Goal: Task Accomplishment & Management: Manage account settings

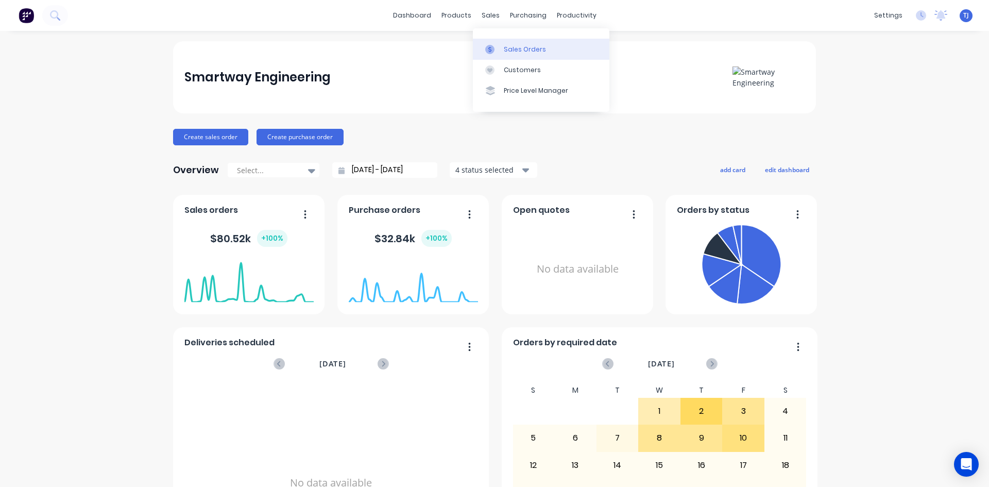
click at [512, 51] on div "Sales Orders" at bounding box center [525, 49] width 42 height 9
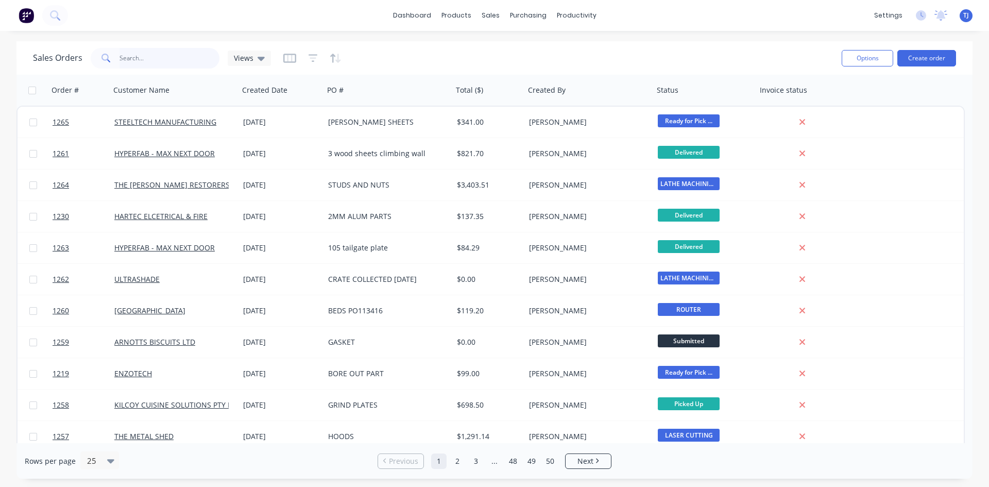
click at [154, 56] on input "text" at bounding box center [170, 58] width 100 height 21
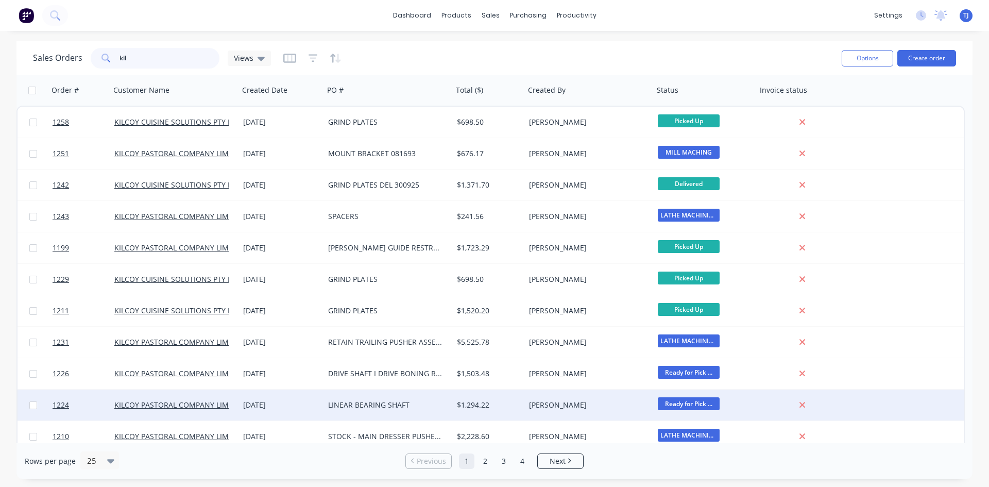
type input "kil"
click at [685, 398] on span "Ready for Pick ..." at bounding box center [689, 403] width 62 height 13
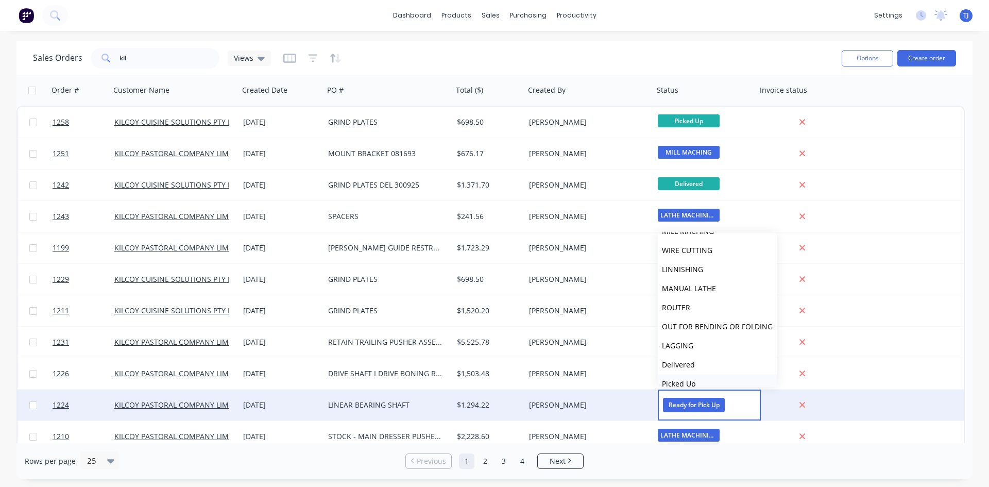
scroll to position [178, 0]
click at [702, 376] on button "Picked Up" at bounding box center [717, 373] width 119 height 19
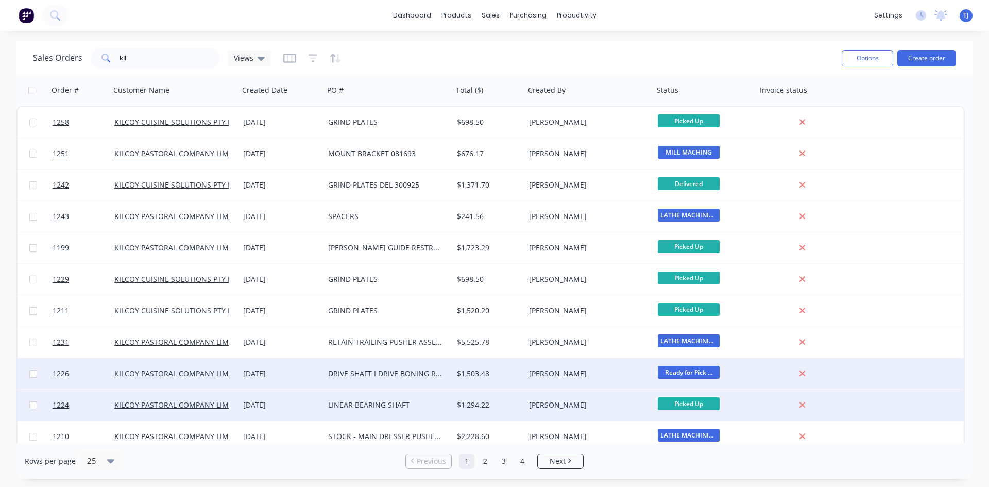
click at [699, 376] on span "Ready for Pick ..." at bounding box center [689, 372] width 62 height 13
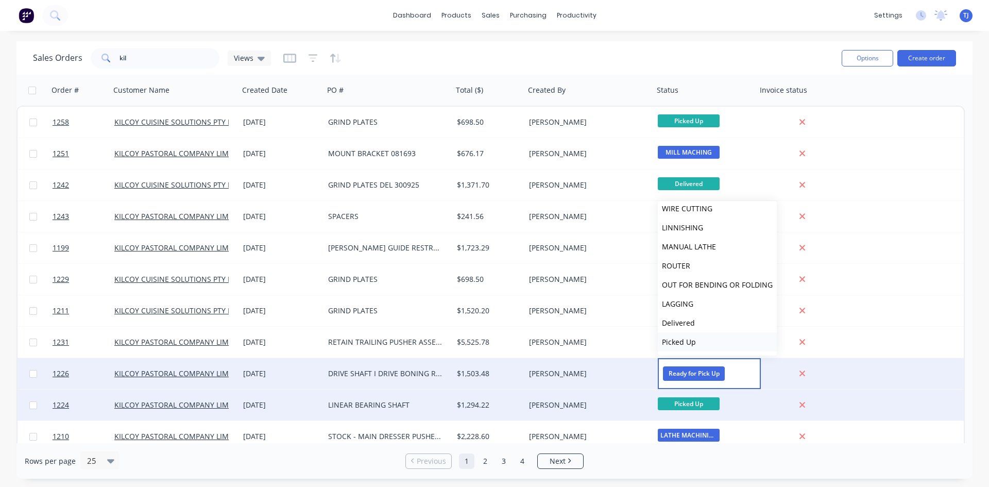
click at [682, 341] on span "Picked Up" at bounding box center [679, 342] width 34 height 10
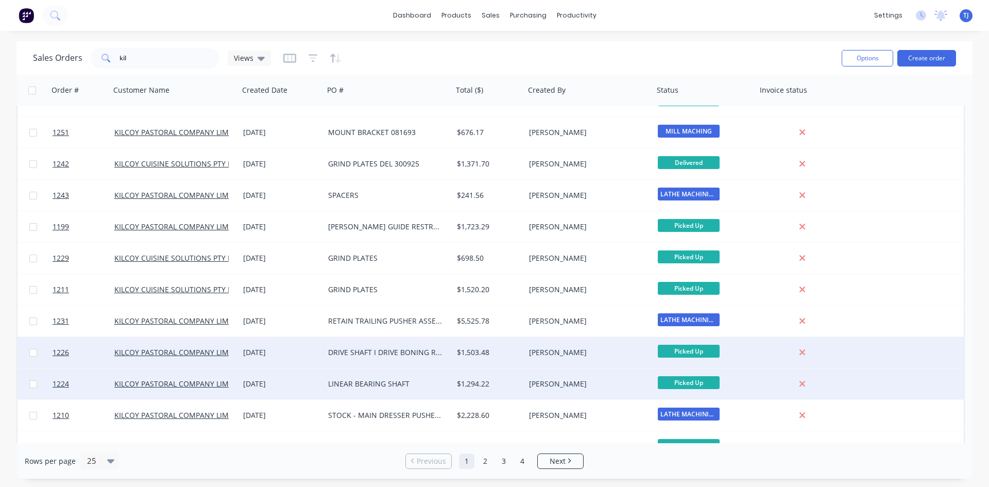
scroll to position [0, 0]
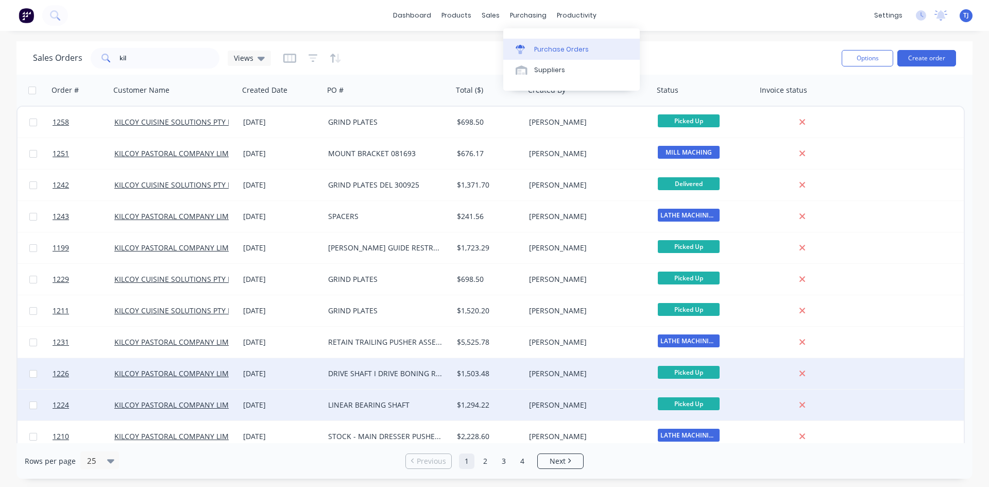
click at [535, 49] on div "Purchase Orders" at bounding box center [561, 49] width 55 height 9
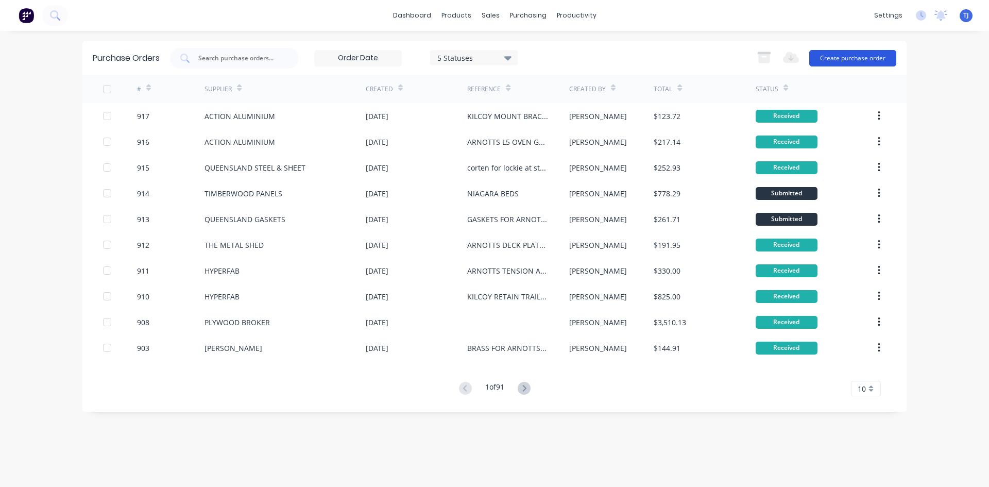
click at [859, 62] on button "Create purchase order" at bounding box center [853, 58] width 87 height 16
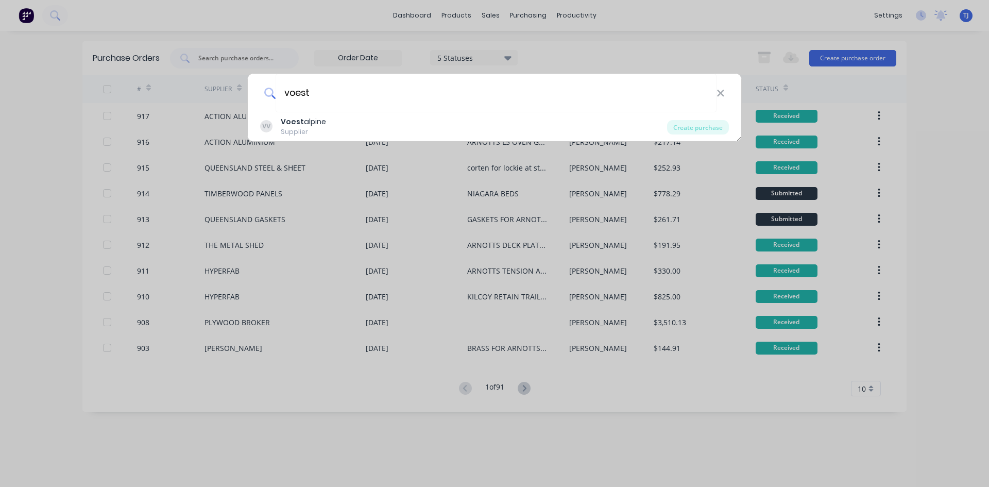
type input "voest"
drag, startPoint x: 631, startPoint y: 274, endPoint x: 337, endPoint y: 511, distance: 377.9
click at [337, 486] on html "dashboard products sales purchasing productivity dashboard products Product Cat…" at bounding box center [494, 243] width 989 height 487
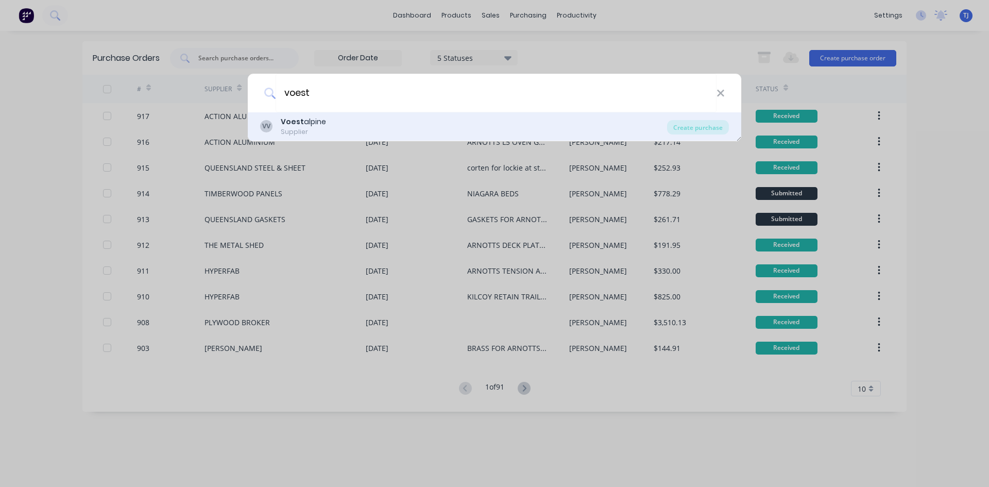
click at [301, 134] on div "Supplier" at bounding box center [303, 131] width 45 height 9
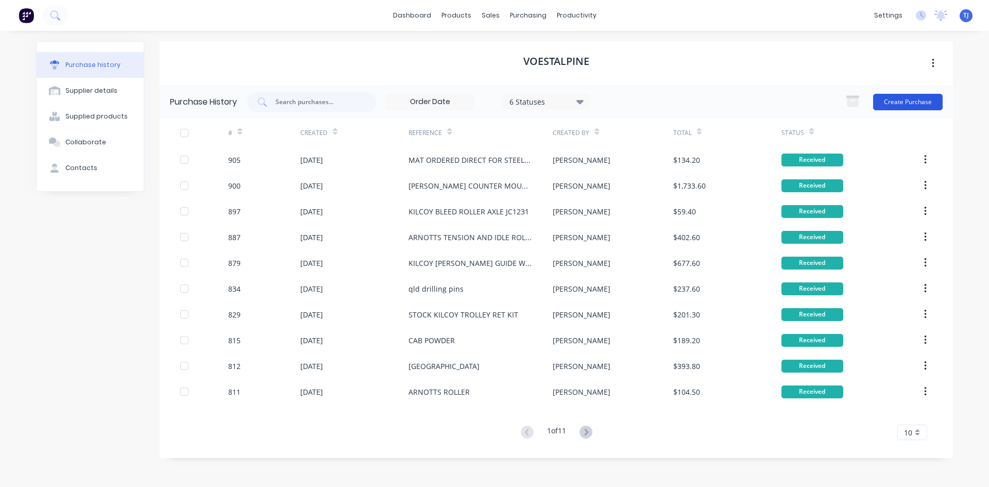
click at [901, 103] on button "Create Purchase" at bounding box center [909, 102] width 70 height 16
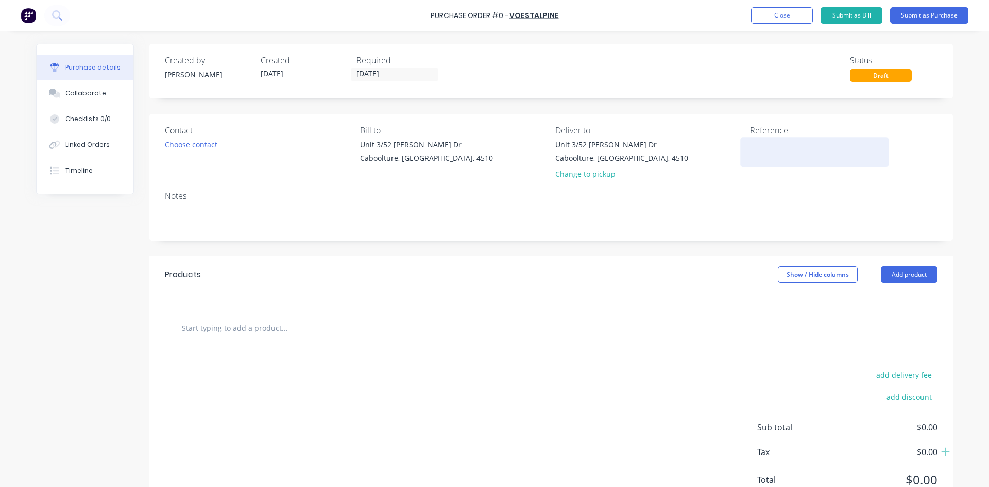
click at [756, 157] on textarea at bounding box center [814, 150] width 129 height 23
type textarea "north side mach hire pins"
click at [898, 274] on button "Add product" at bounding box center [909, 274] width 57 height 16
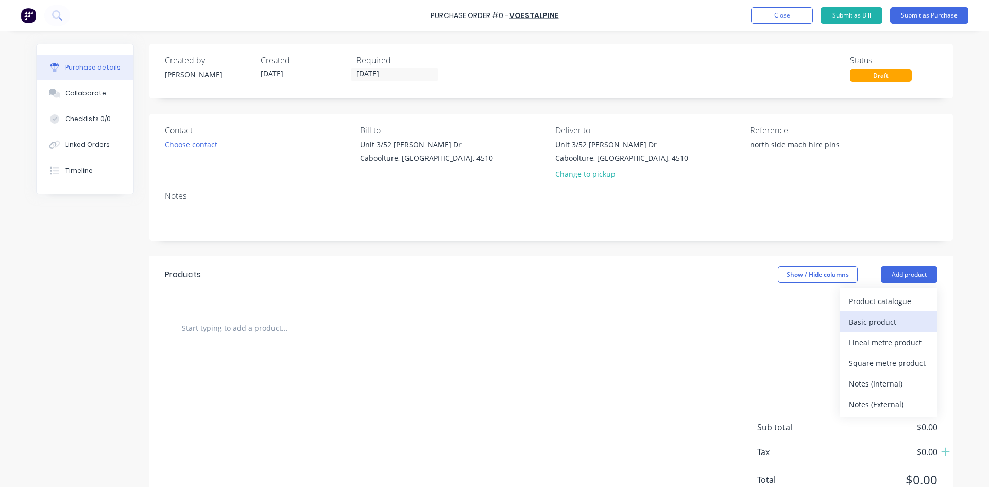
click at [882, 321] on div "Basic product" at bounding box center [888, 321] width 79 height 15
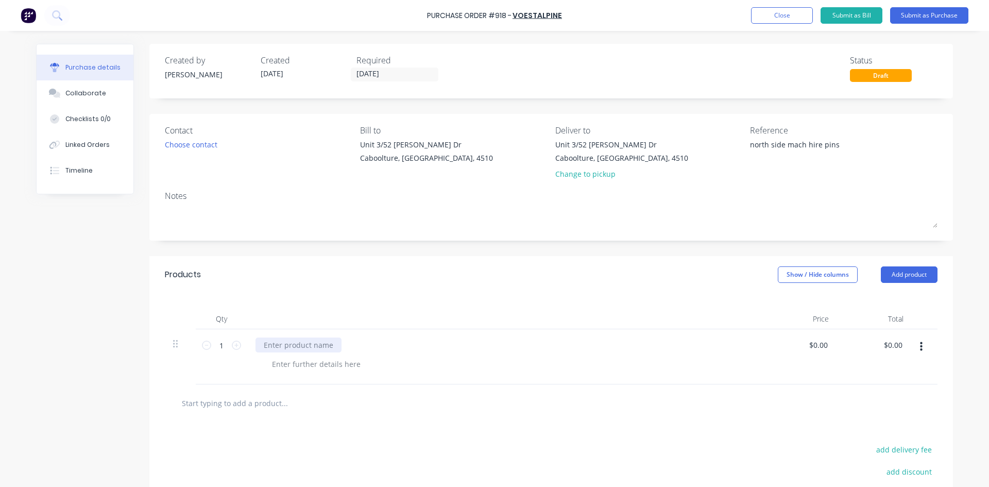
click at [262, 346] on div at bounding box center [299, 345] width 86 height 15
type input "0"
type input "="
type input "$63.00"
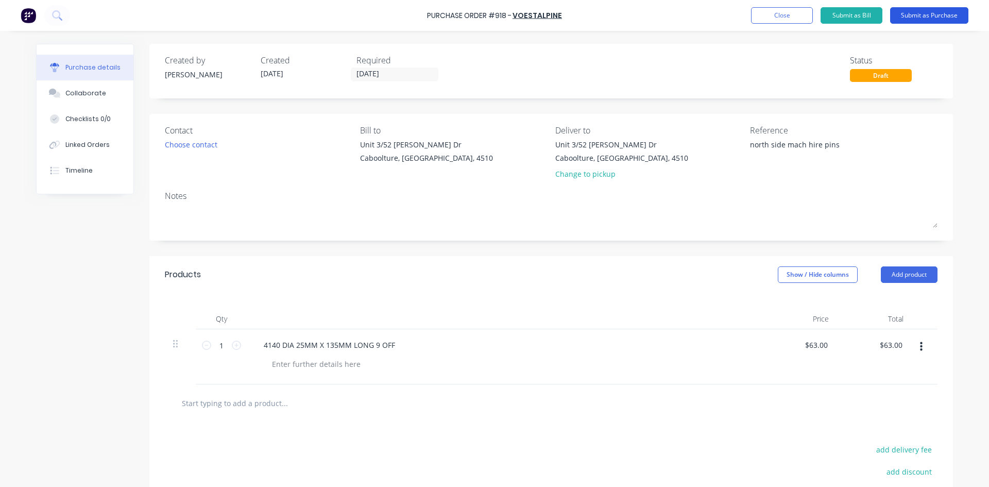
click at [912, 14] on button "Submit as Purchase" at bounding box center [930, 15] width 78 height 16
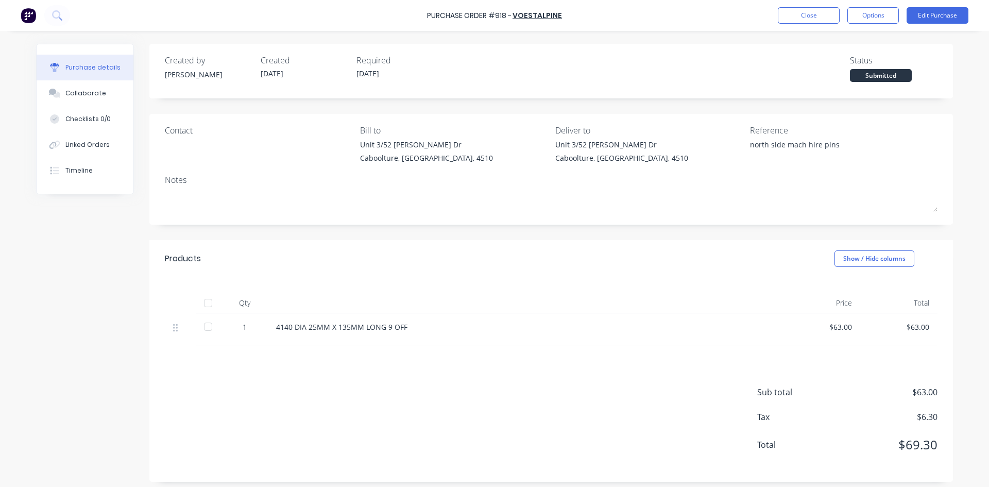
click at [203, 305] on div at bounding box center [208, 303] width 21 height 21
click at [95, 145] on div "Linked Orders" at bounding box center [87, 144] width 44 height 9
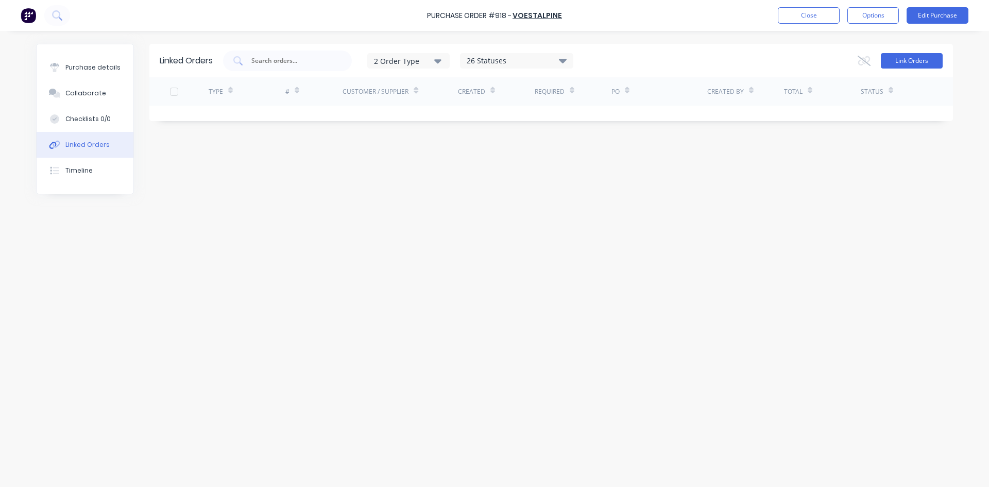
click at [925, 64] on button "Link Orders" at bounding box center [912, 60] width 62 height 15
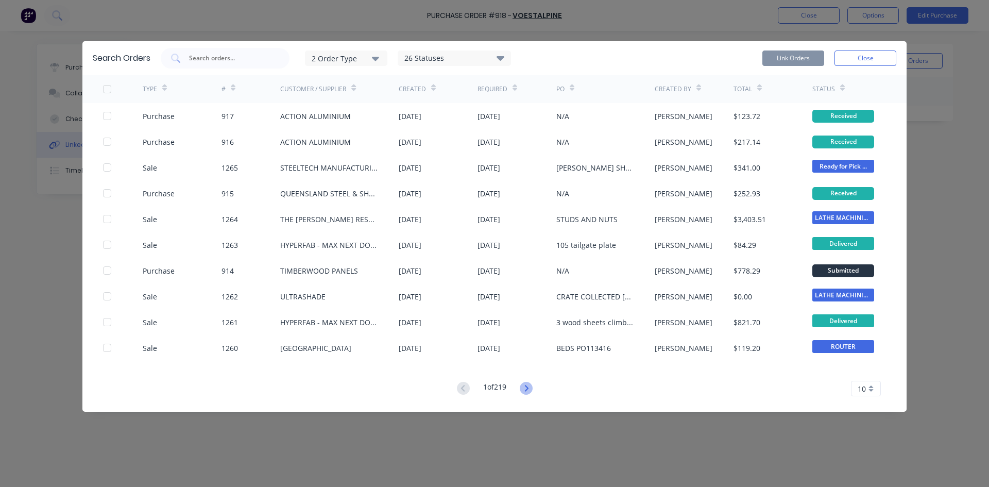
click at [526, 392] on icon at bounding box center [526, 388] width 13 height 13
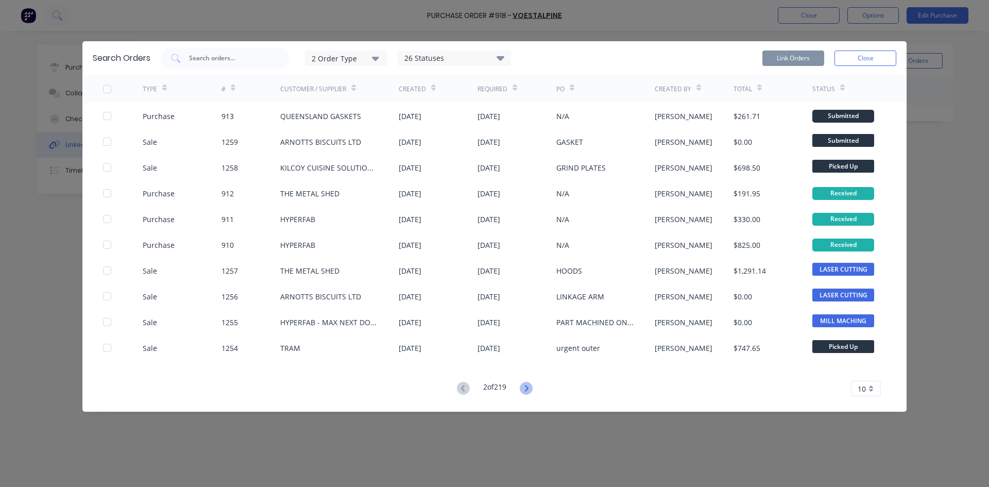
click at [528, 387] on icon at bounding box center [527, 388] width 4 height 6
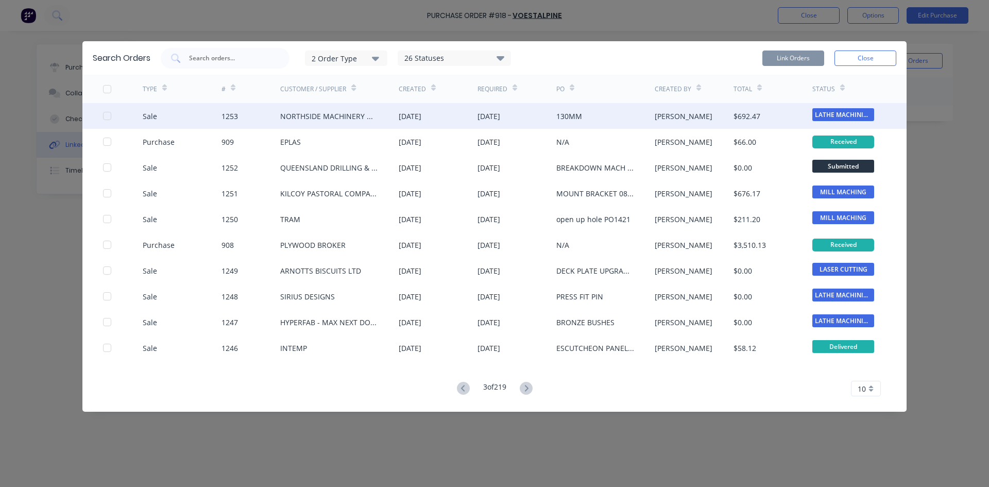
click at [112, 117] on div at bounding box center [123, 116] width 40 height 26
click at [109, 114] on div at bounding box center [107, 116] width 21 height 21
drag, startPoint x: 797, startPoint y: 54, endPoint x: 796, endPoint y: 61, distance: 7.4
click at [797, 55] on button "Link Orders" at bounding box center [794, 58] width 62 height 15
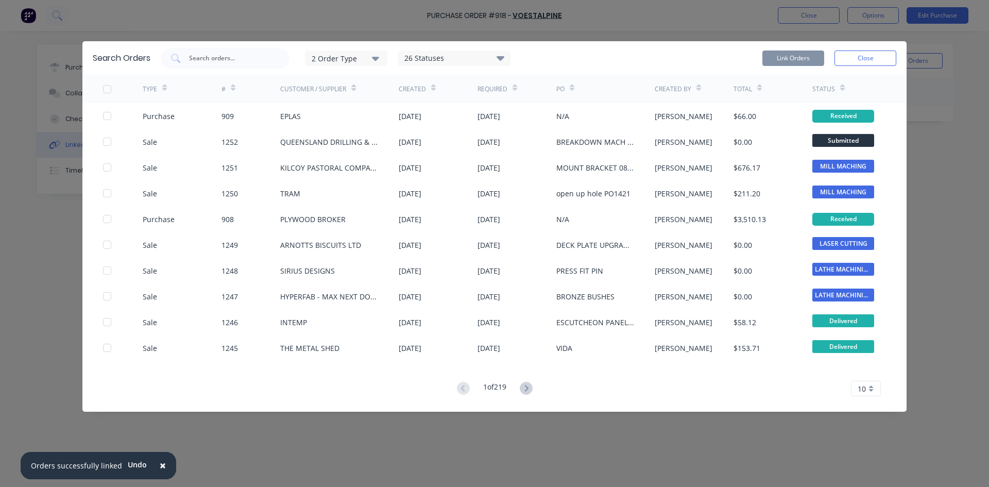
click at [877, 55] on button "Close" at bounding box center [866, 58] width 62 height 15
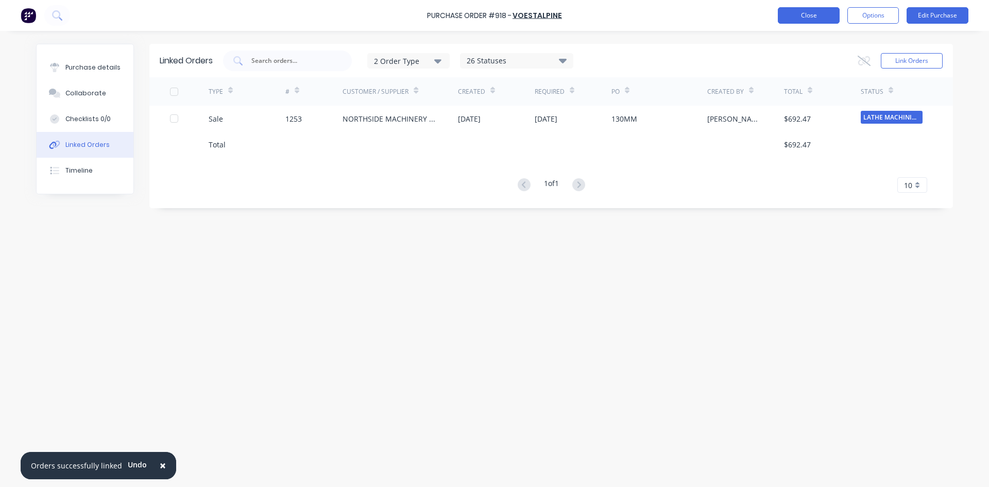
click at [819, 13] on button "Close" at bounding box center [809, 15] width 62 height 16
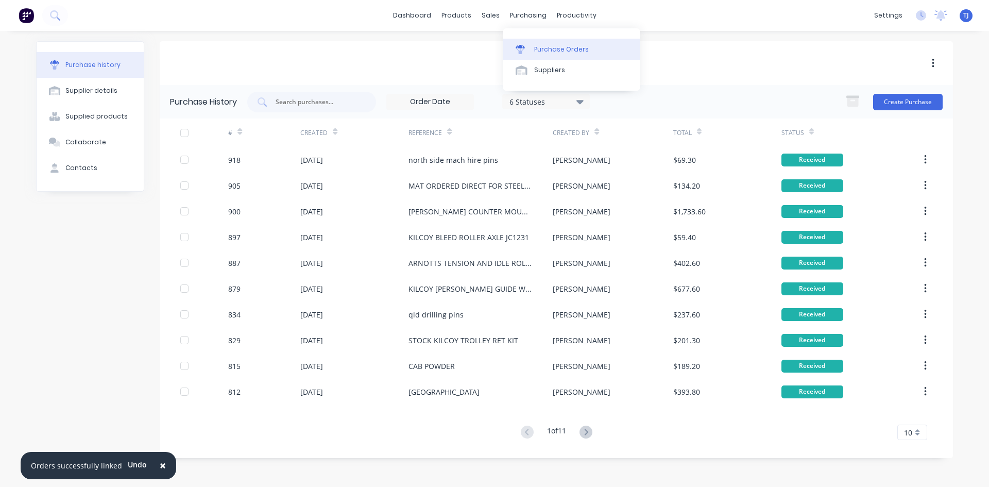
click at [555, 57] on link "Purchase Orders" at bounding box center [572, 49] width 137 height 21
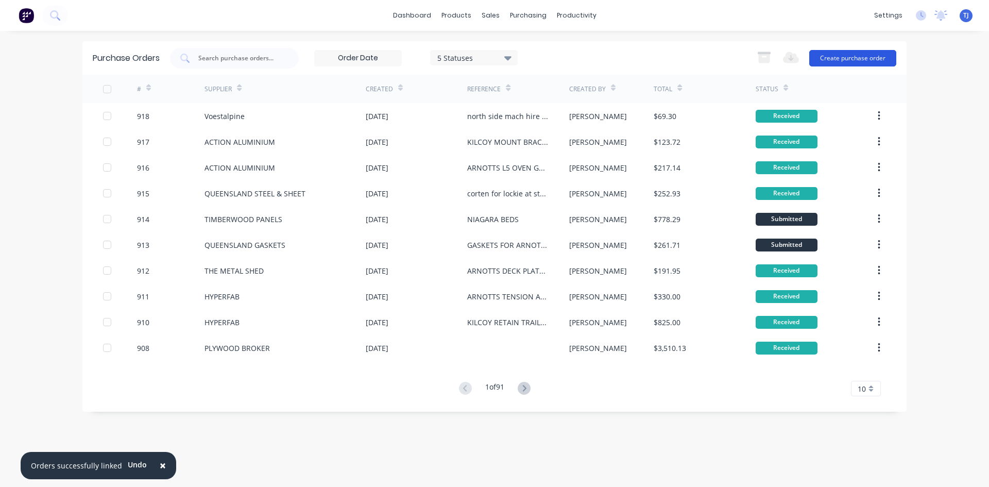
click at [876, 57] on button "Create purchase order" at bounding box center [853, 58] width 87 height 16
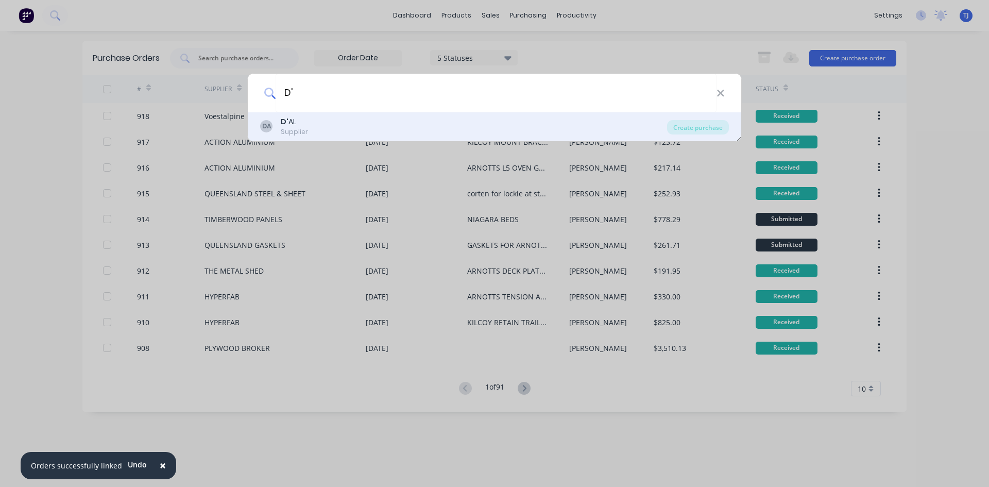
type input "D'"
click at [281, 124] on b "D'" at bounding box center [285, 121] width 8 height 10
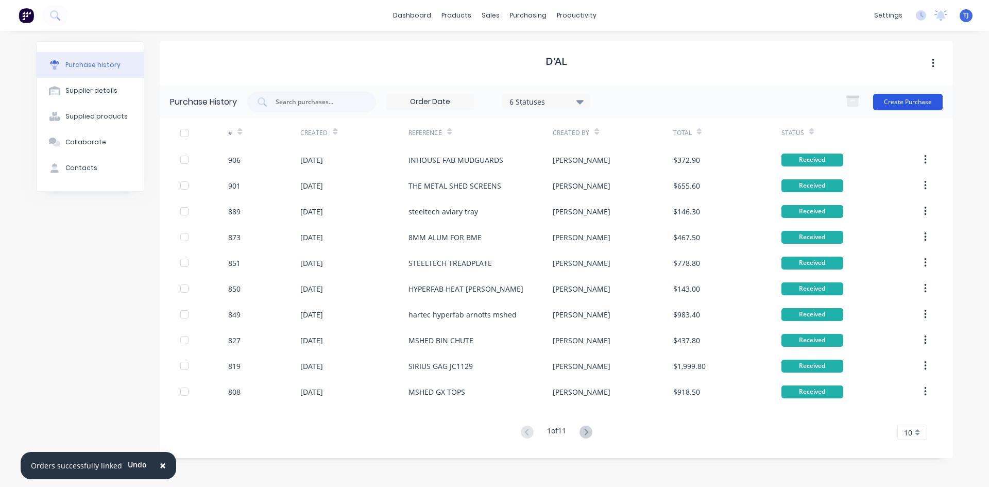
click at [906, 99] on button "Create Purchase" at bounding box center [909, 102] width 70 height 16
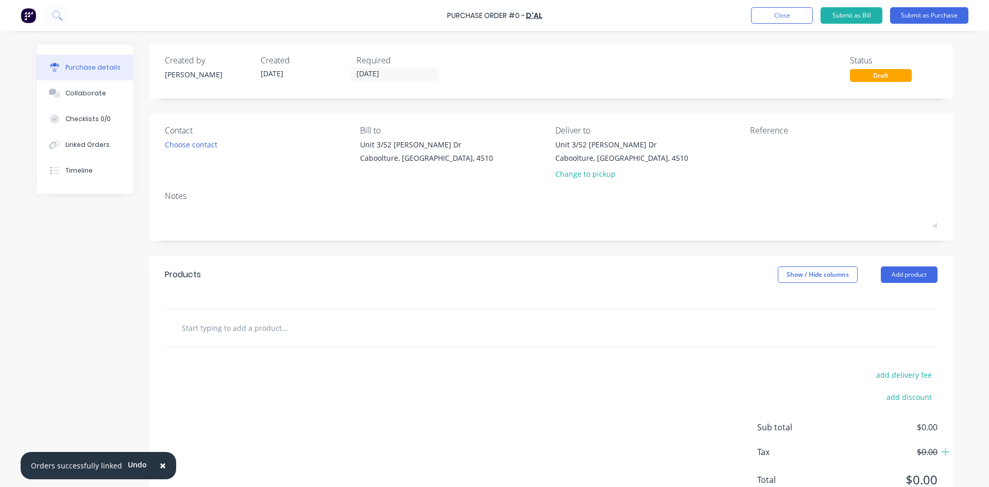
click at [757, 167] on div "Reference" at bounding box center [844, 154] width 188 height 60
click at [757, 157] on textarea at bounding box center [814, 150] width 129 height 23
type textarea "ARNOTTS JC1220 L5 OVEN GUARDING UPGRADE"
click at [906, 276] on button "Add product" at bounding box center [909, 274] width 57 height 16
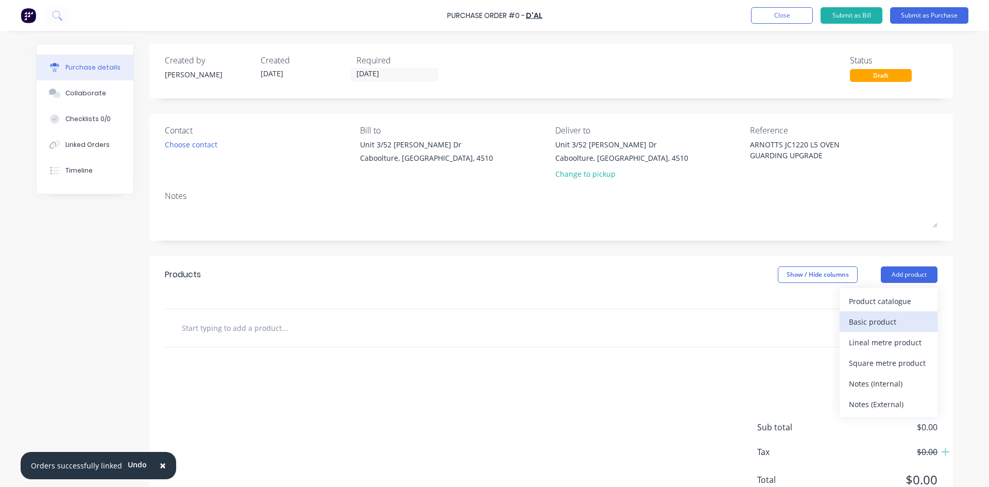
click at [886, 318] on div "Basic product" at bounding box center [888, 321] width 79 height 15
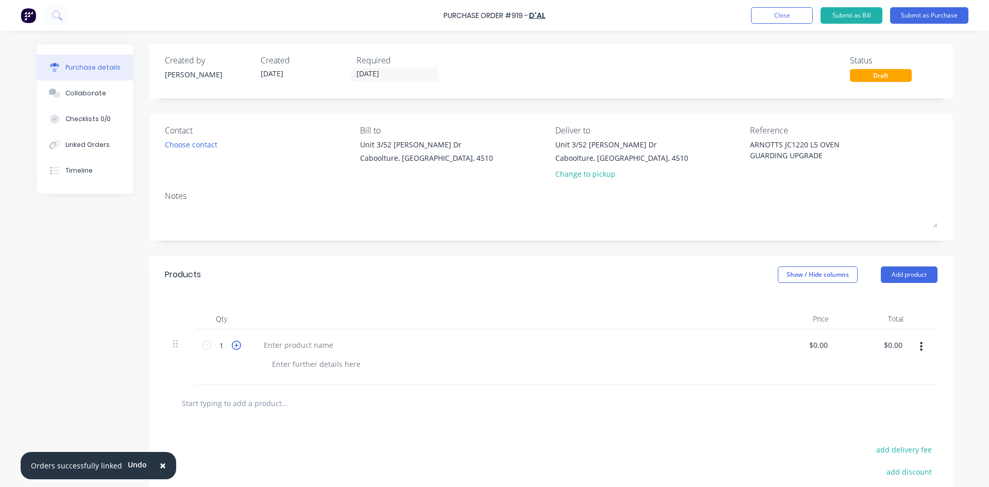
click at [233, 346] on icon at bounding box center [236, 345] width 9 height 9
type input "2"
click at [257, 342] on div at bounding box center [299, 345] width 86 height 15
type input "0"
type input "$81.00"
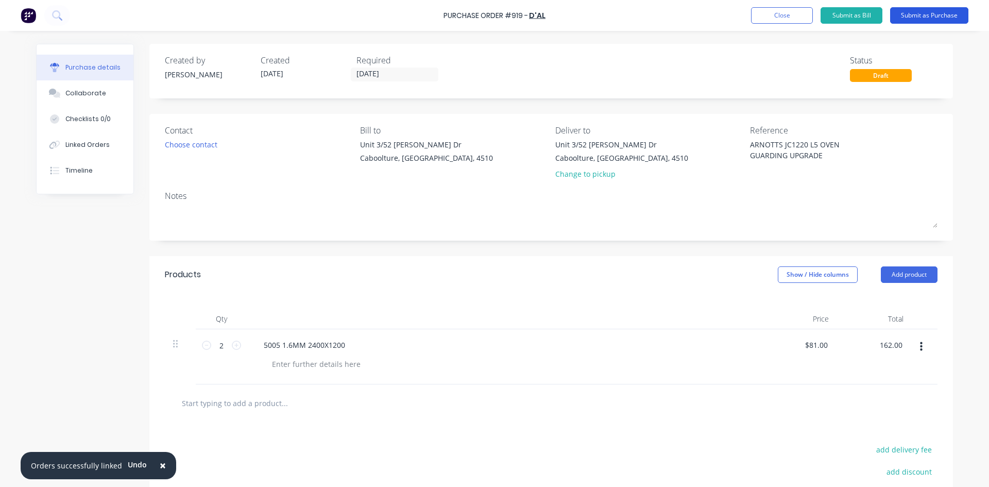
type input "$162.00"
click at [942, 14] on button "Submit as Purchase" at bounding box center [930, 15] width 78 height 16
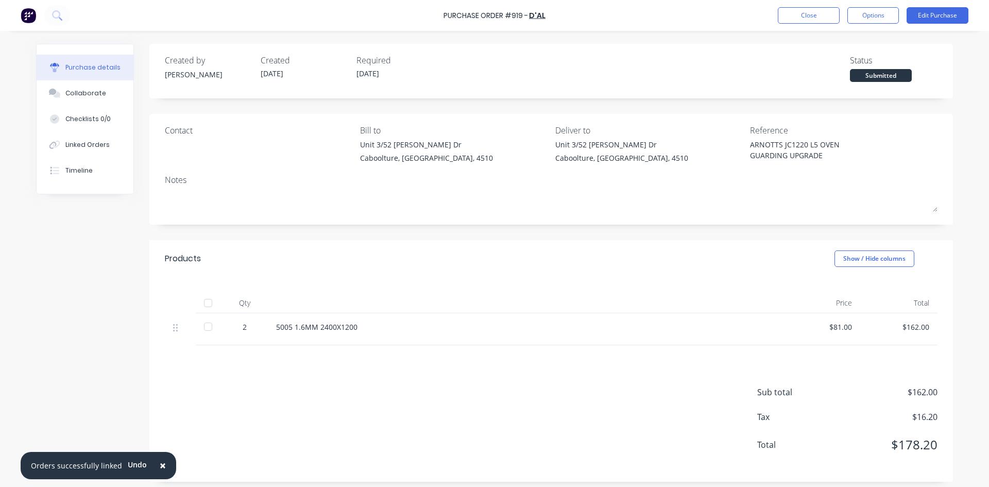
click at [206, 301] on div at bounding box center [208, 303] width 21 height 21
click at [75, 148] on div "Linked Orders" at bounding box center [87, 144] width 44 height 9
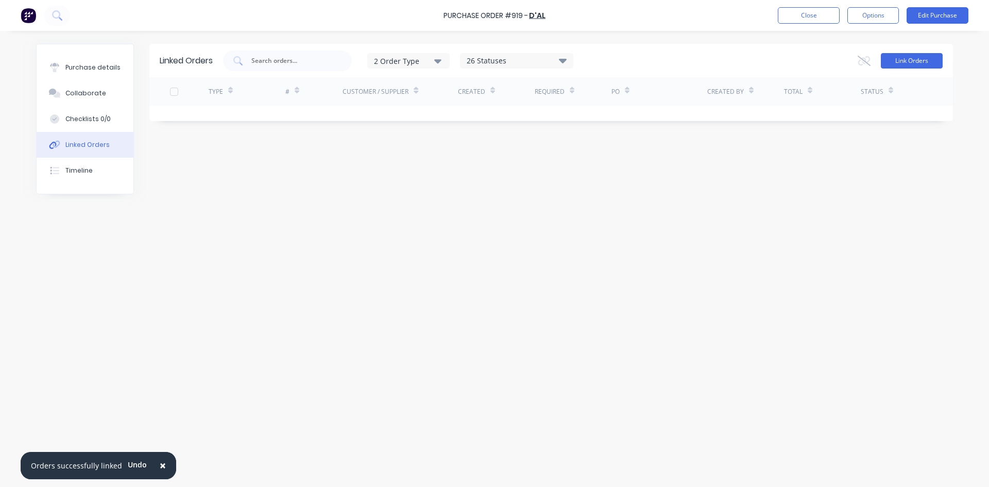
click at [900, 53] on button "Link Orders" at bounding box center [912, 60] width 62 height 15
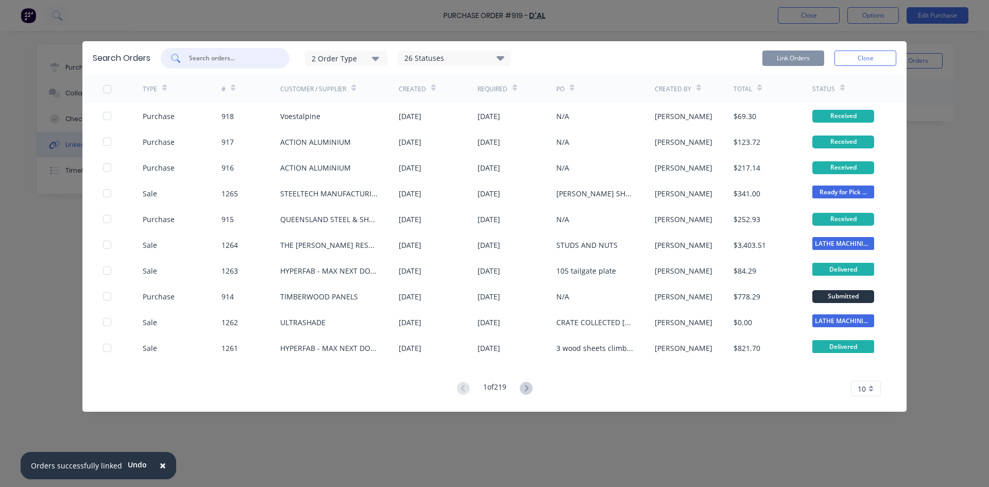
click at [199, 55] on input "text" at bounding box center [231, 58] width 86 height 10
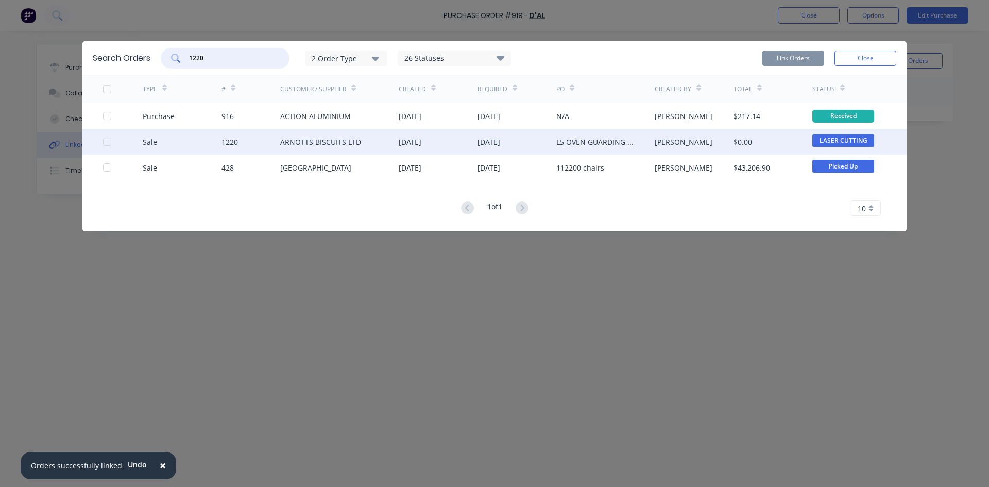
click at [105, 141] on div at bounding box center [107, 141] width 21 height 21
type input "1220"
click at [781, 61] on button "Link Orders" at bounding box center [794, 58] width 62 height 15
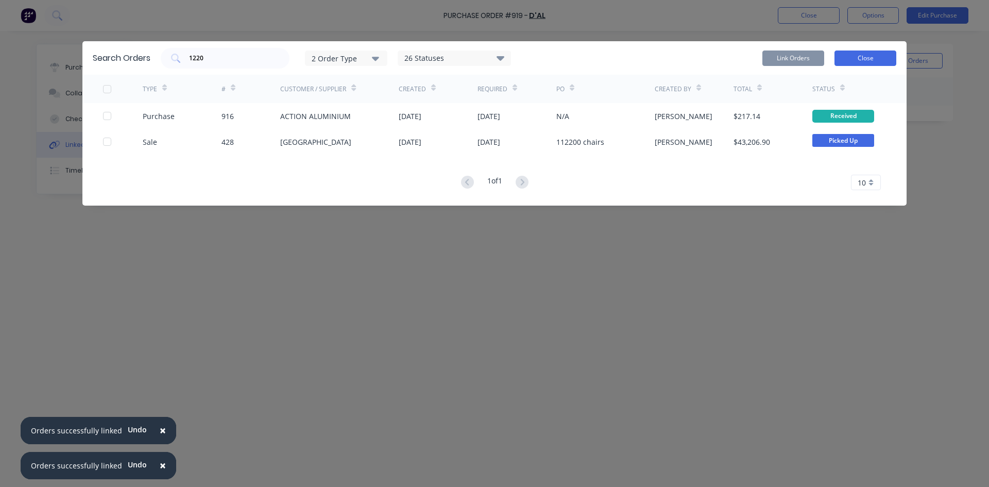
click at [867, 61] on button "Close" at bounding box center [866, 58] width 62 height 15
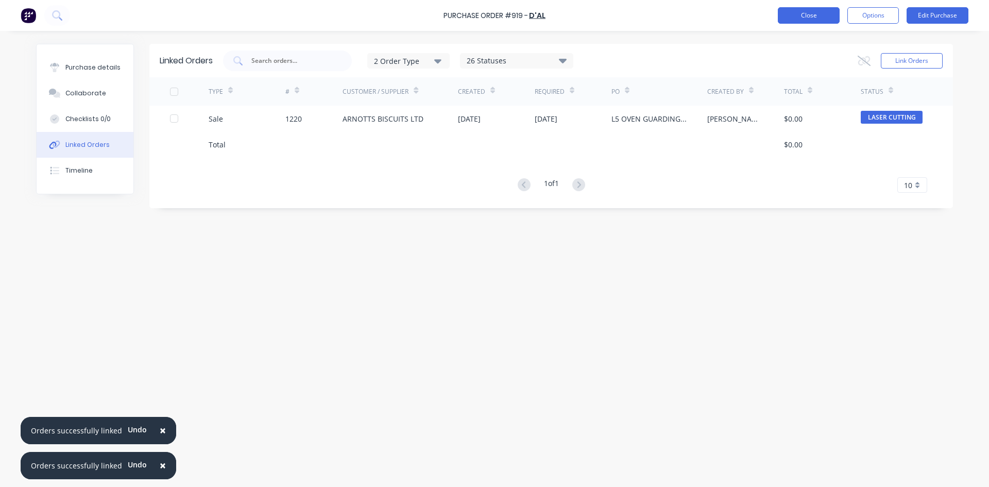
click at [823, 14] on button "Close" at bounding box center [809, 15] width 62 height 16
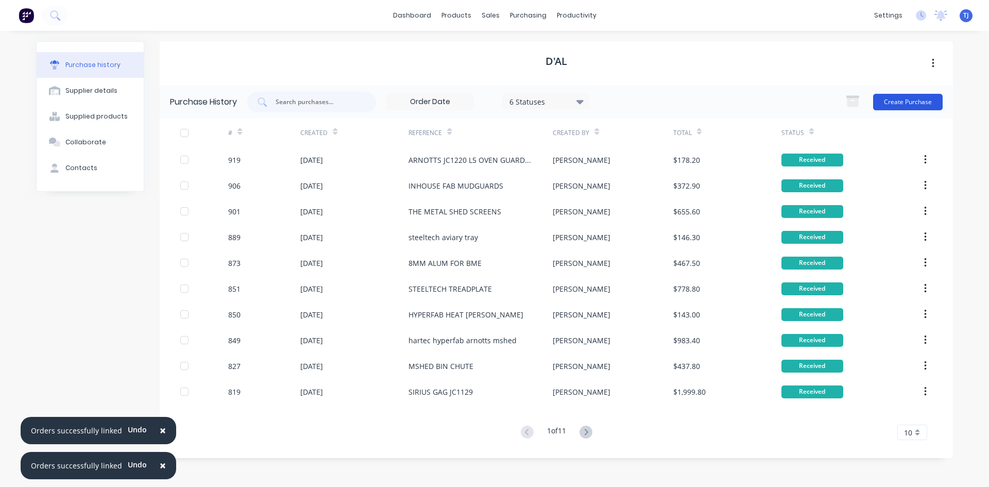
click at [926, 100] on button "Create Purchase" at bounding box center [909, 102] width 70 height 16
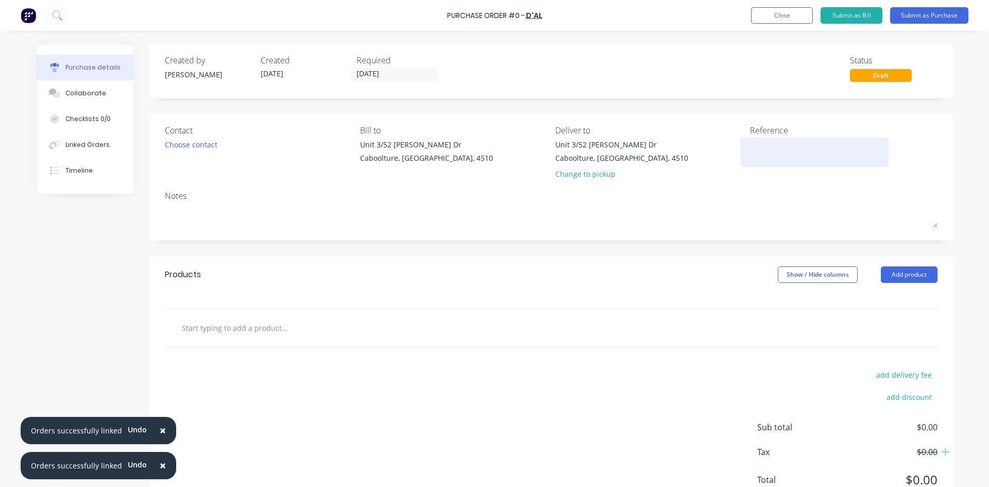
click at [766, 148] on textarea at bounding box center [814, 150] width 129 height 23
type textarea "SIRIUS PINS"
click at [918, 276] on button "Add product" at bounding box center [909, 274] width 57 height 16
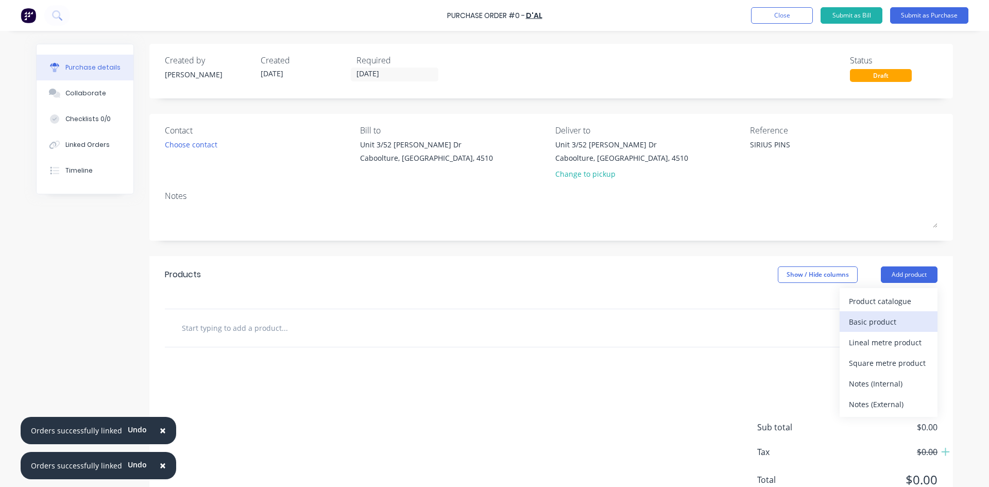
click at [853, 319] on div "Basic product" at bounding box center [888, 321] width 79 height 15
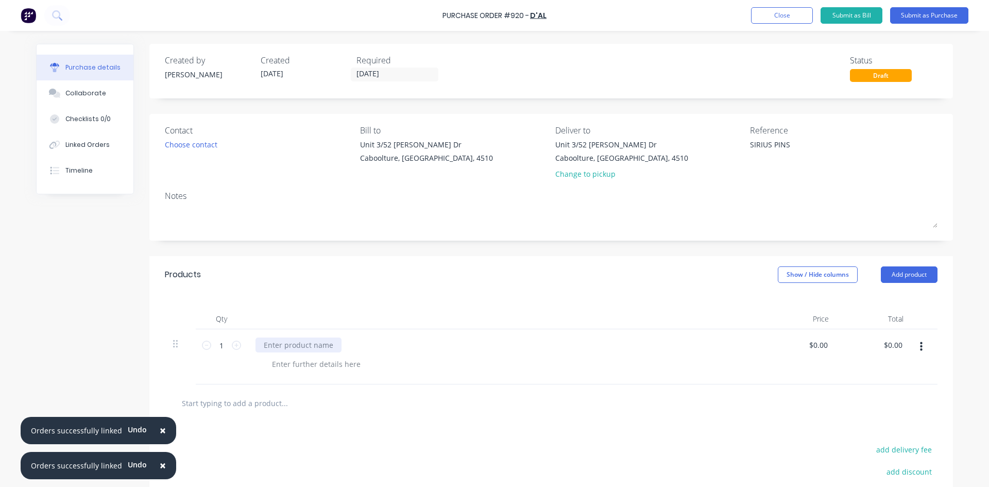
click at [262, 347] on div at bounding box center [299, 345] width 86 height 15
type input "0"
type input "$43.20"
click at [929, 14] on button "Submit as Purchase" at bounding box center [930, 15] width 78 height 16
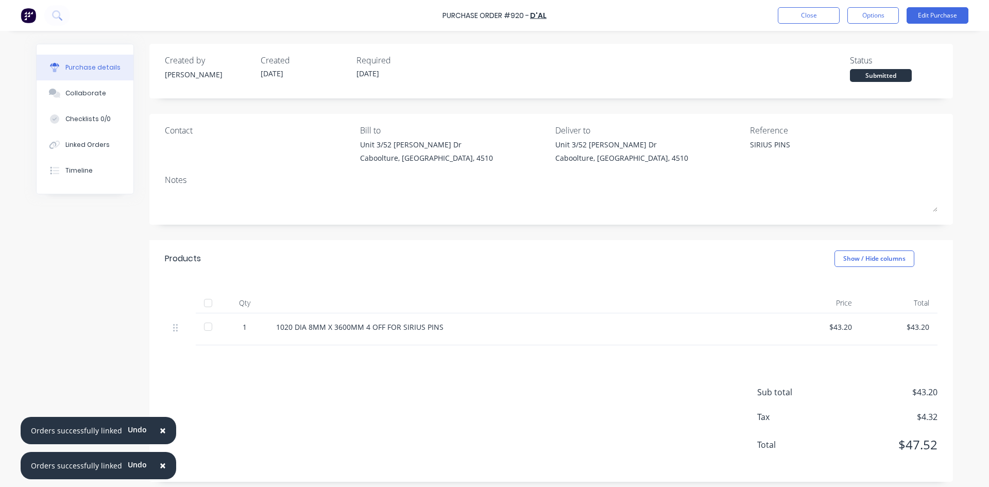
click at [209, 305] on div at bounding box center [208, 303] width 21 height 21
click at [87, 143] on div "Linked Orders" at bounding box center [87, 144] width 44 height 9
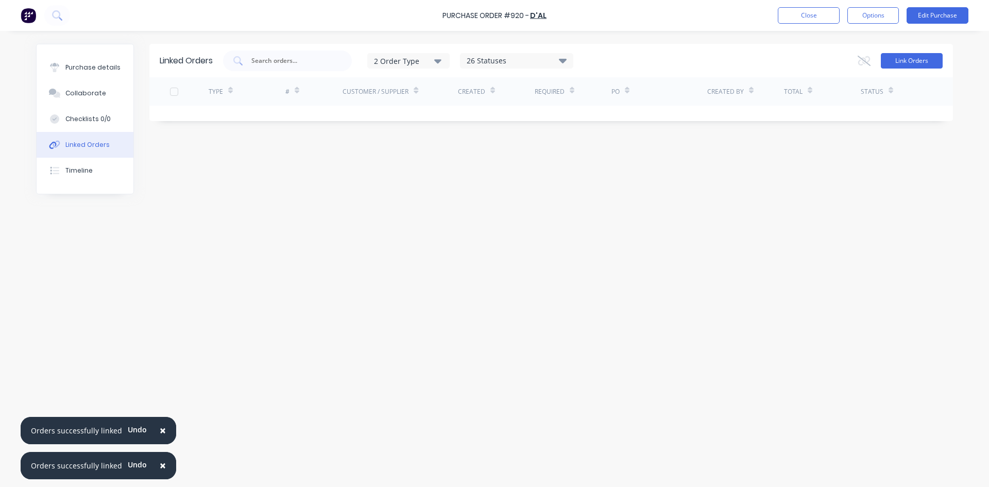
click at [907, 56] on button "Link Orders" at bounding box center [912, 60] width 62 height 15
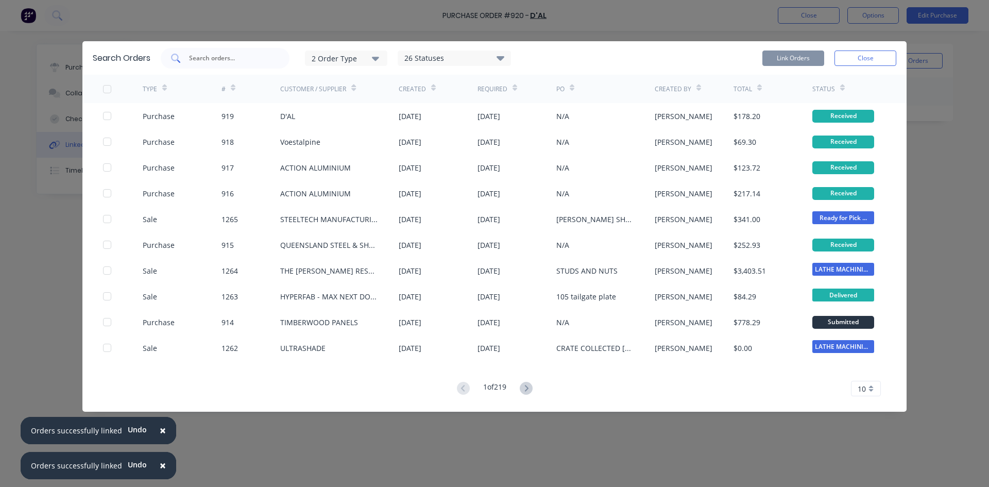
click at [203, 61] on input "text" at bounding box center [231, 58] width 86 height 10
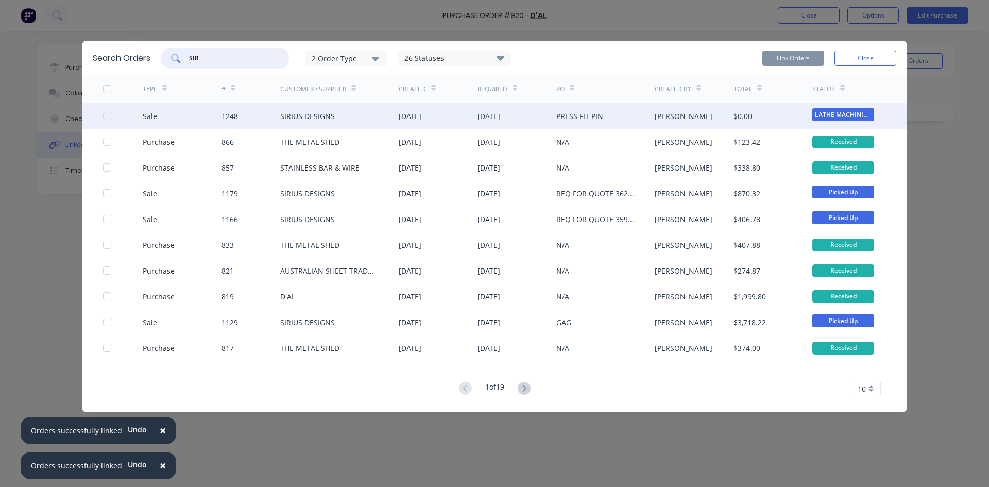
click at [107, 118] on div at bounding box center [107, 116] width 21 height 21
type input "SIR"
click at [802, 57] on button "Link Orders" at bounding box center [794, 58] width 62 height 15
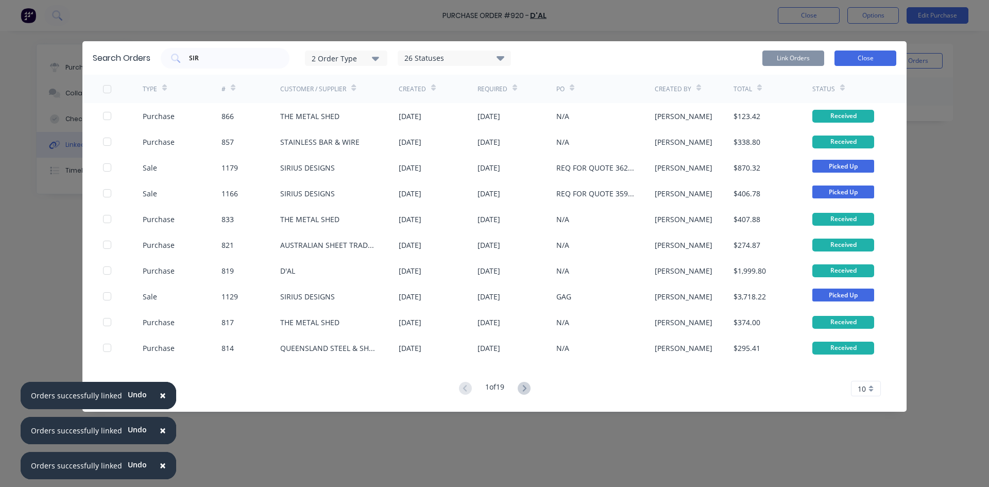
click at [859, 59] on button "Close" at bounding box center [866, 58] width 62 height 15
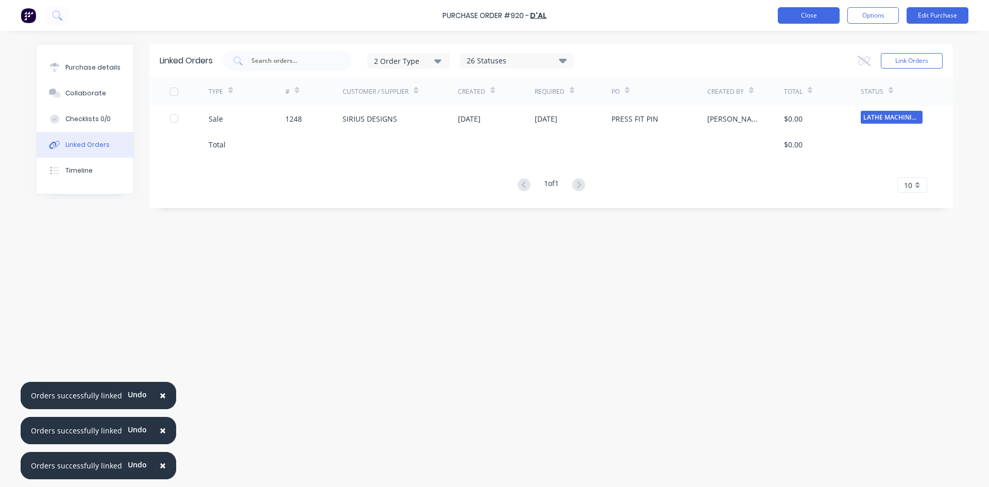
click at [802, 12] on button "Close" at bounding box center [809, 15] width 62 height 16
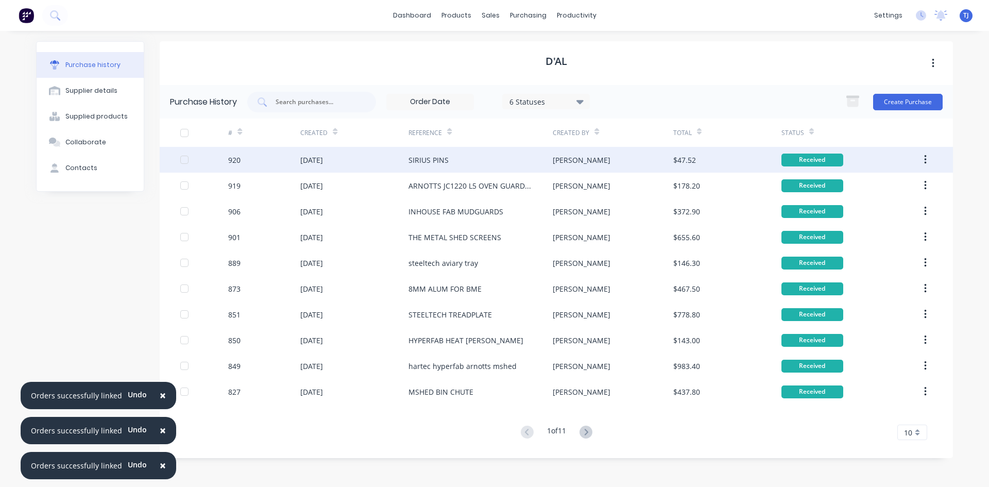
click at [443, 164] on div "SIRIUS PINS" at bounding box center [429, 160] width 40 height 11
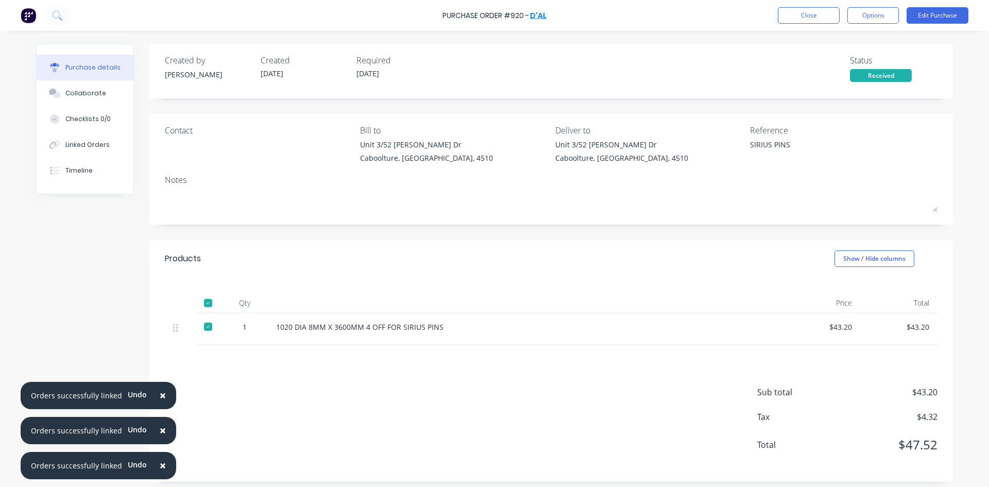
click at [541, 17] on link "D'AL" at bounding box center [538, 15] width 16 height 10
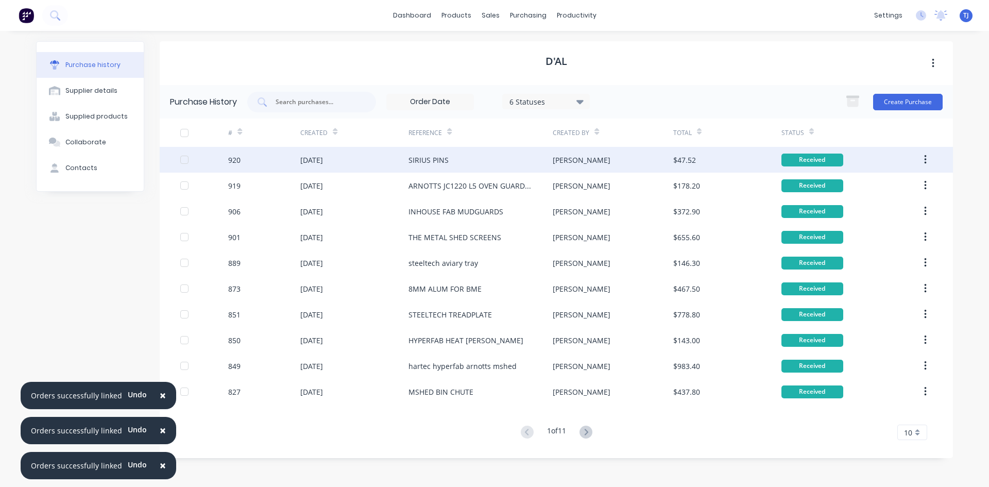
click at [930, 161] on button "button" at bounding box center [926, 159] width 24 height 19
click at [537, 159] on div "SIRIUS PINS" at bounding box center [481, 160] width 144 height 26
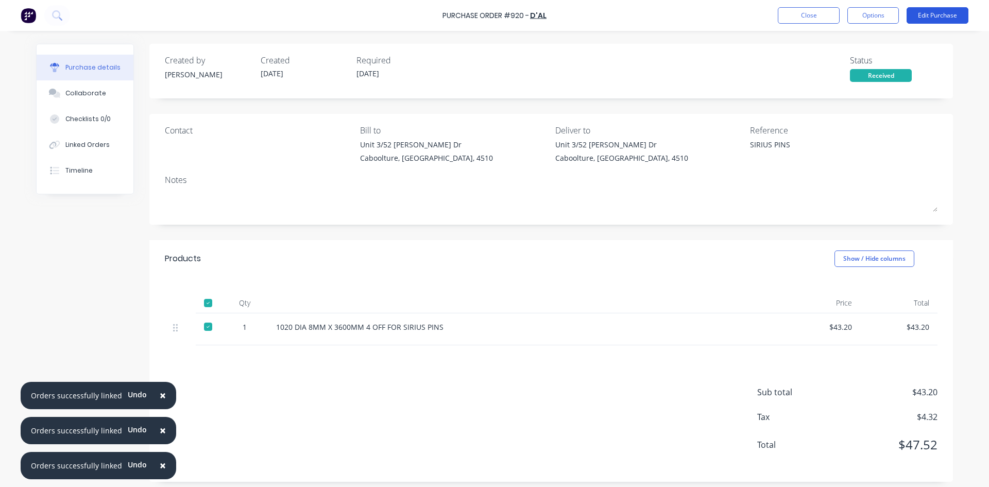
click at [951, 16] on button "Edit Purchase" at bounding box center [938, 15] width 62 height 16
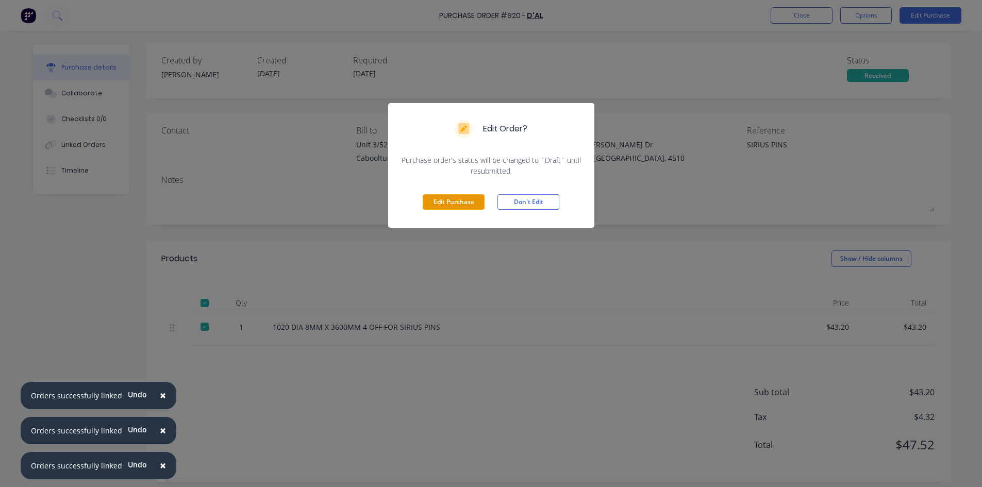
click at [457, 203] on button "Edit Purchase" at bounding box center [454, 201] width 62 height 15
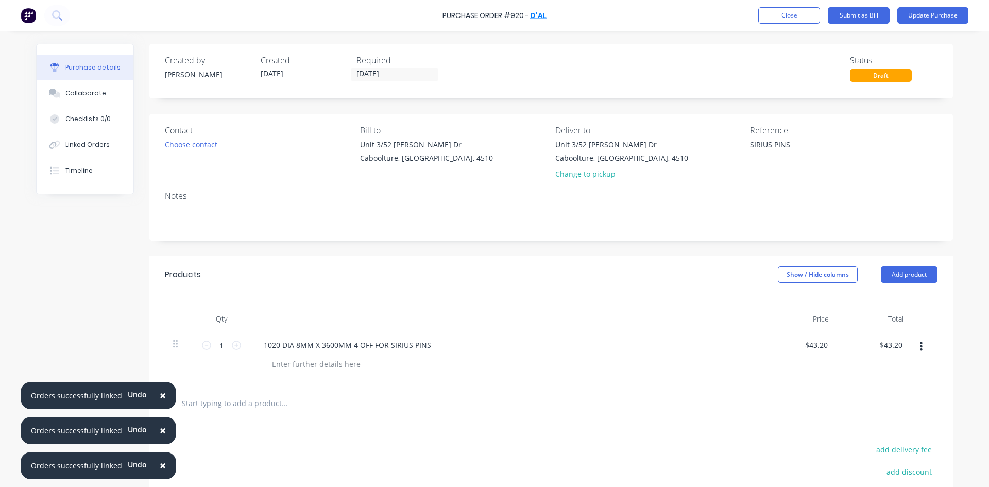
click at [540, 15] on link "D'AL" at bounding box center [538, 15] width 16 height 10
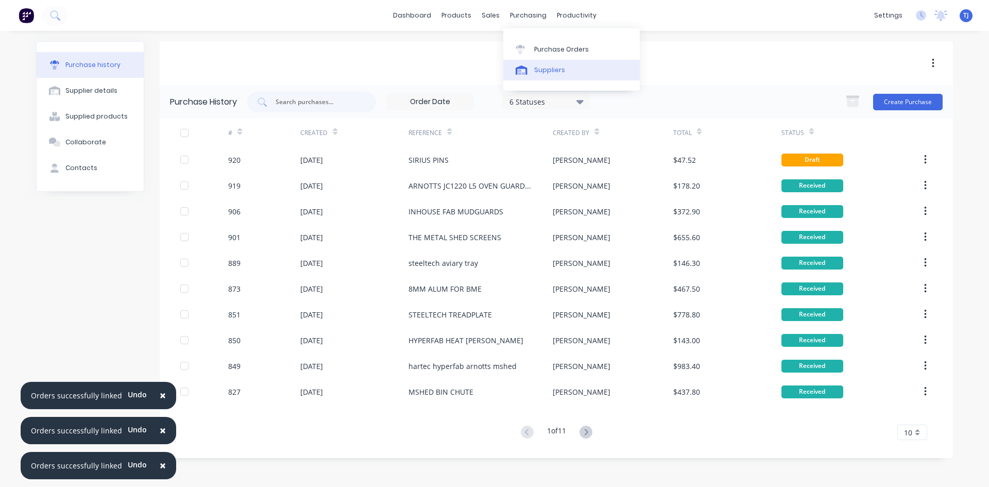
click at [546, 70] on div "Suppliers" at bounding box center [549, 69] width 31 height 9
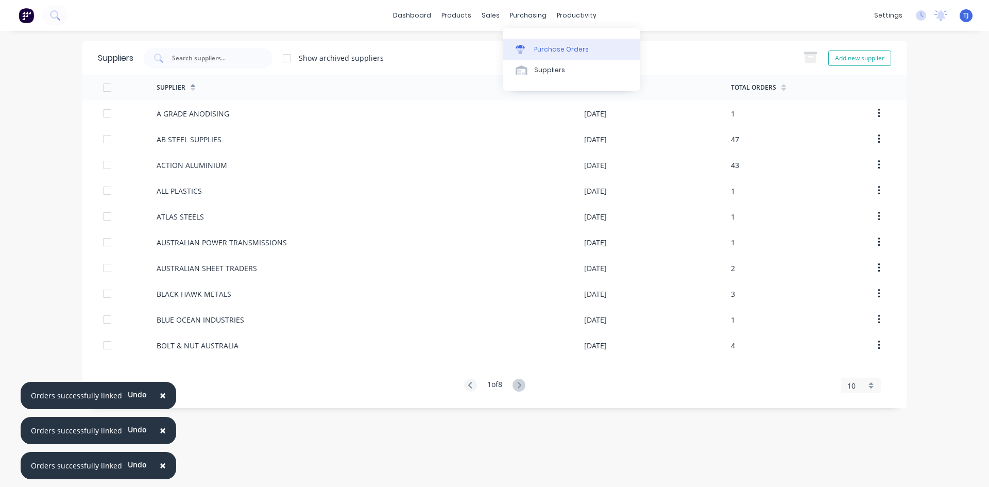
click at [548, 52] on div "Purchase Orders" at bounding box center [561, 49] width 55 height 9
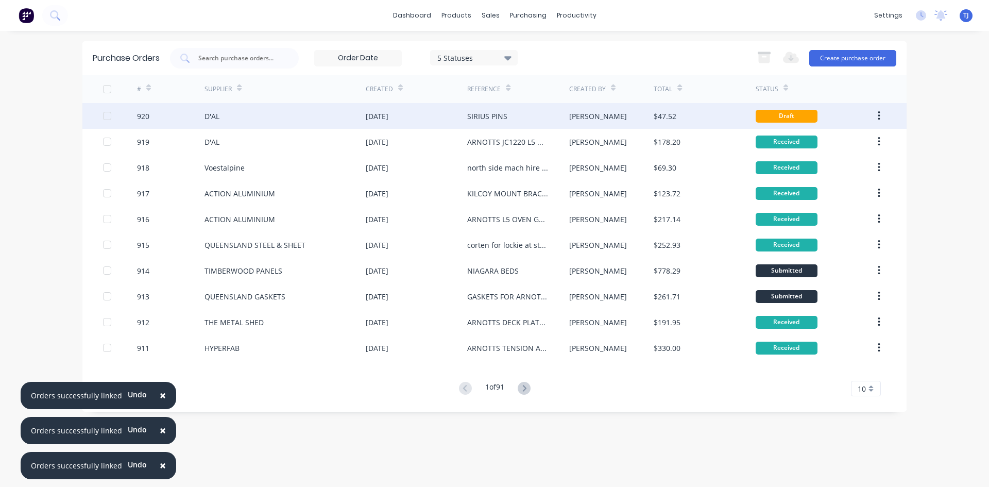
click at [880, 114] on icon "button" at bounding box center [879, 115] width 3 height 11
click at [828, 137] on div "Archive" at bounding box center [842, 143] width 79 height 15
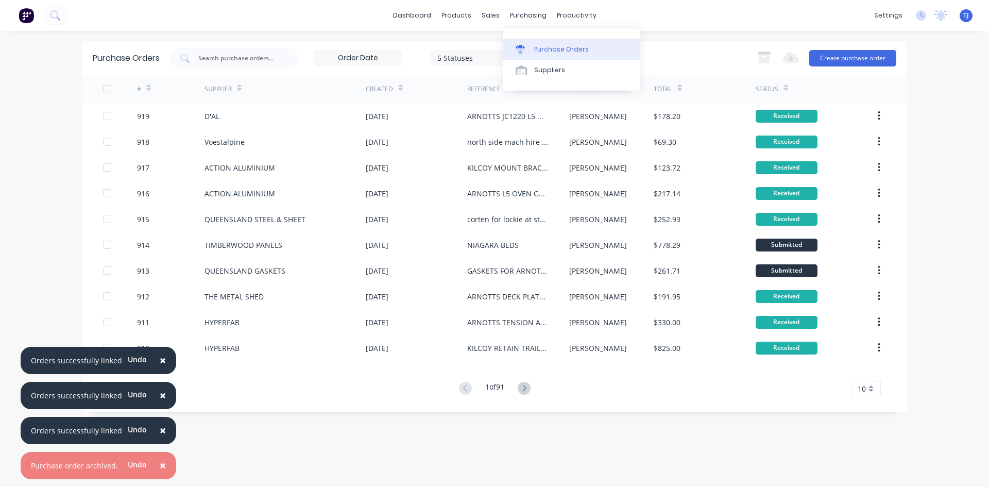
click at [551, 56] on link "Purchase Orders" at bounding box center [572, 49] width 137 height 21
click at [551, 52] on div "Purchase Orders" at bounding box center [561, 49] width 55 height 9
click at [885, 63] on button "Create purchase order" at bounding box center [853, 58] width 87 height 16
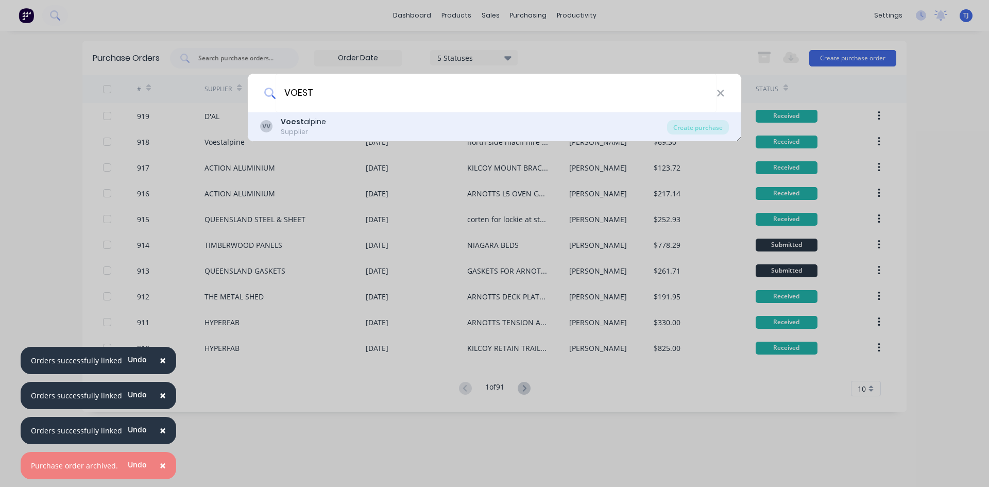
type input "VOEST"
click at [319, 131] on div "Supplier" at bounding box center [303, 131] width 45 height 9
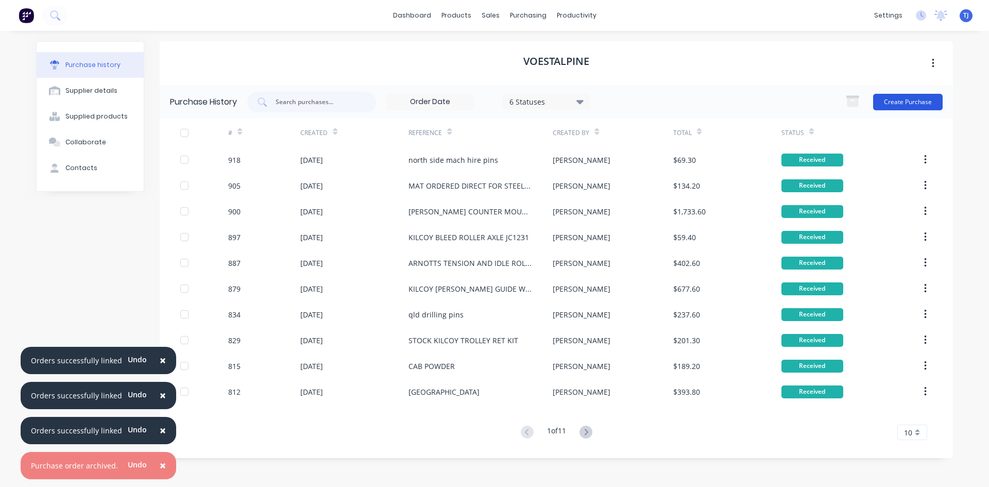
click at [916, 107] on button "Create Purchase" at bounding box center [909, 102] width 70 height 16
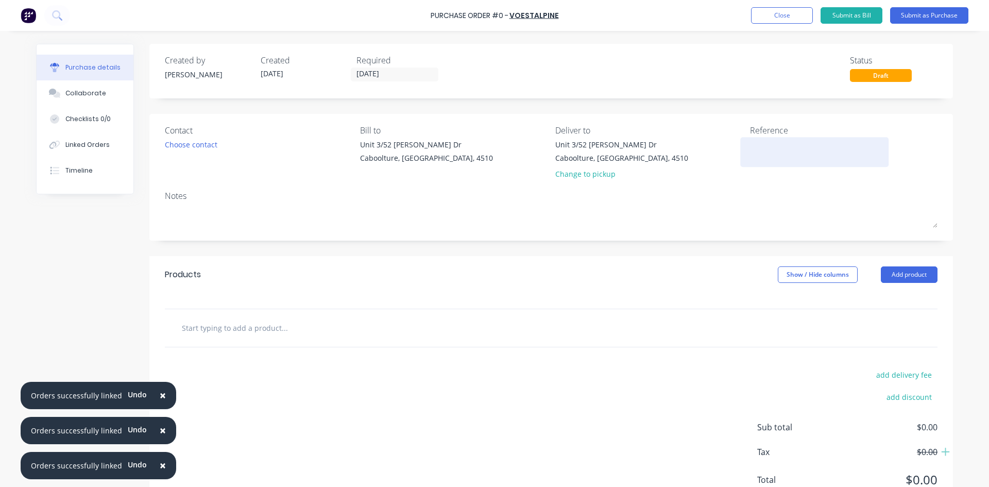
click at [778, 149] on textarea at bounding box center [814, 150] width 129 height 23
type textarea "SIRIUS PINS"
click at [897, 277] on button "Add product" at bounding box center [909, 274] width 57 height 16
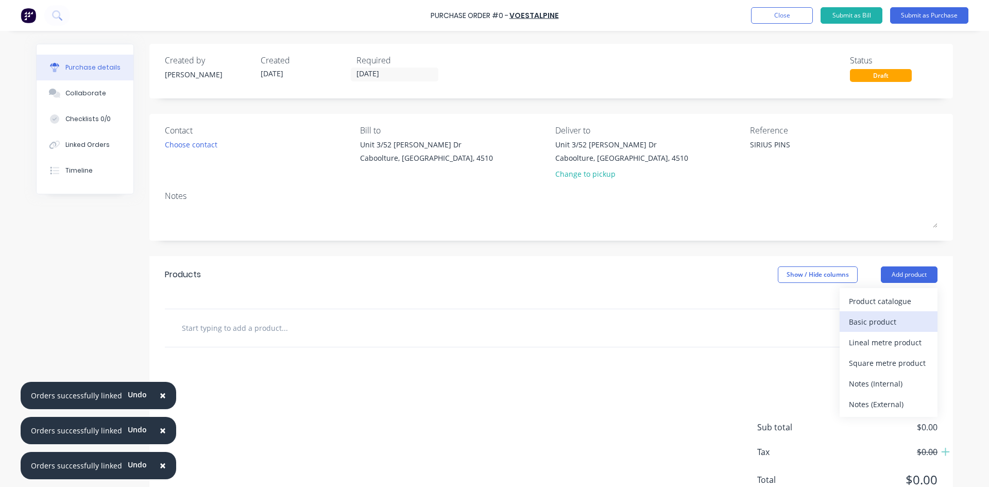
click at [877, 318] on div "Basic product" at bounding box center [888, 321] width 79 height 15
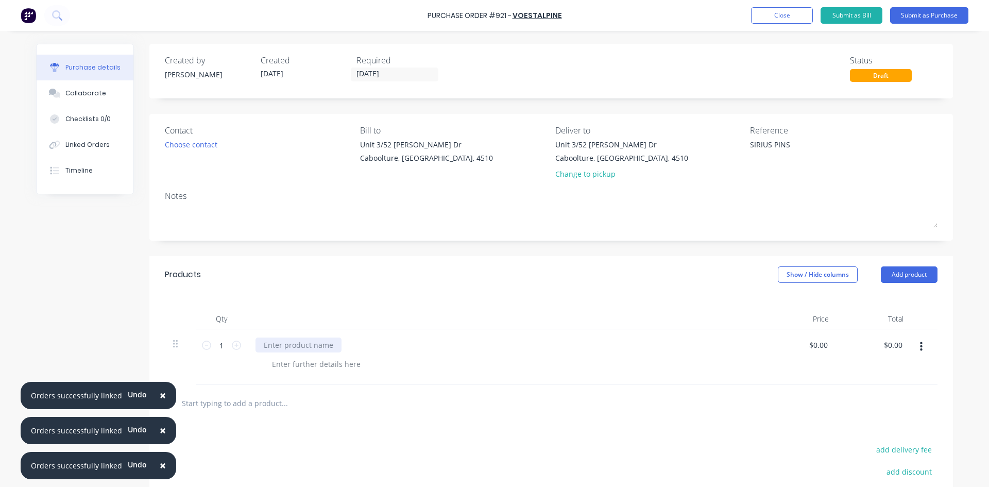
click at [332, 348] on div at bounding box center [299, 345] width 86 height 15
drag, startPoint x: 259, startPoint y: 345, endPoint x: 346, endPoint y: 346, distance: 87.1
click at [383, 354] on div "1020 DIA 8MM X 3600MM 4 OFF" at bounding box center [504, 356] width 515 height 55
copy div "1020 DIA 8MM X 3600MM 4 OFF"
click at [822, 350] on input "0.00" at bounding box center [819, 345] width 24 height 15
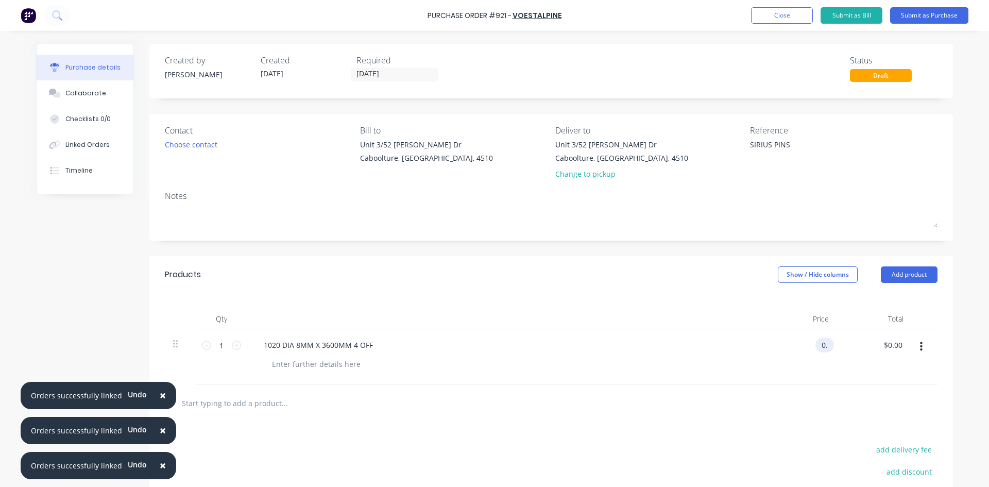
type input "0"
type input "$43.20"
click at [935, 13] on button "Submit as Purchase" at bounding box center [930, 15] width 78 height 16
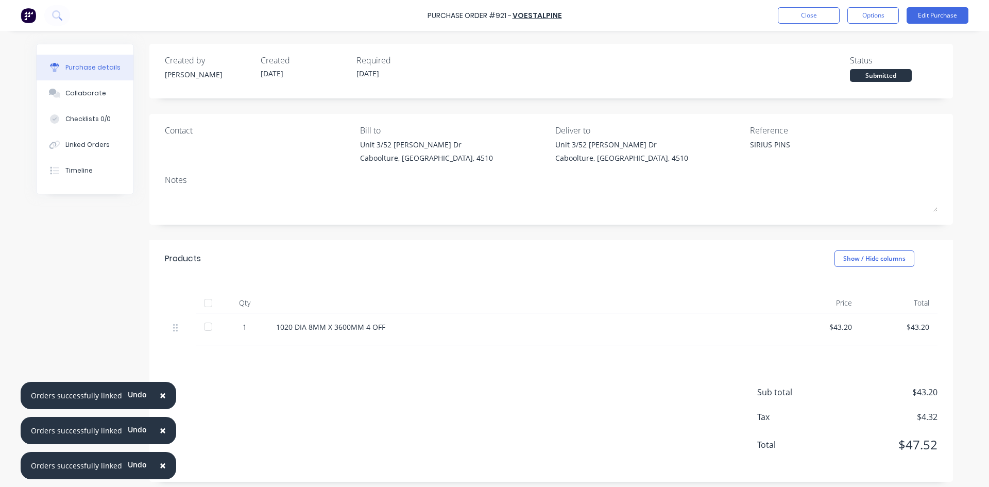
click at [203, 304] on div at bounding box center [208, 303] width 21 height 21
click at [92, 146] on div "Linked Orders" at bounding box center [87, 144] width 44 height 9
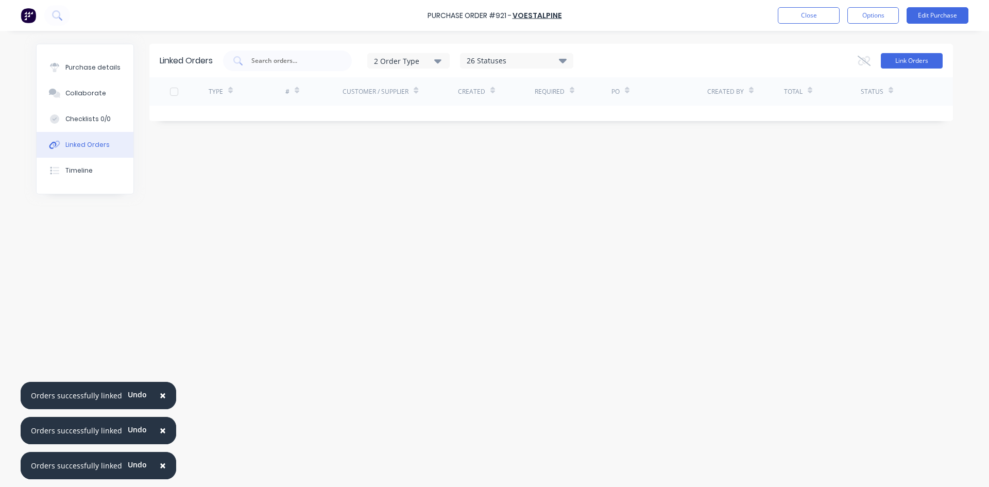
click at [931, 61] on button "Link Orders" at bounding box center [912, 60] width 62 height 15
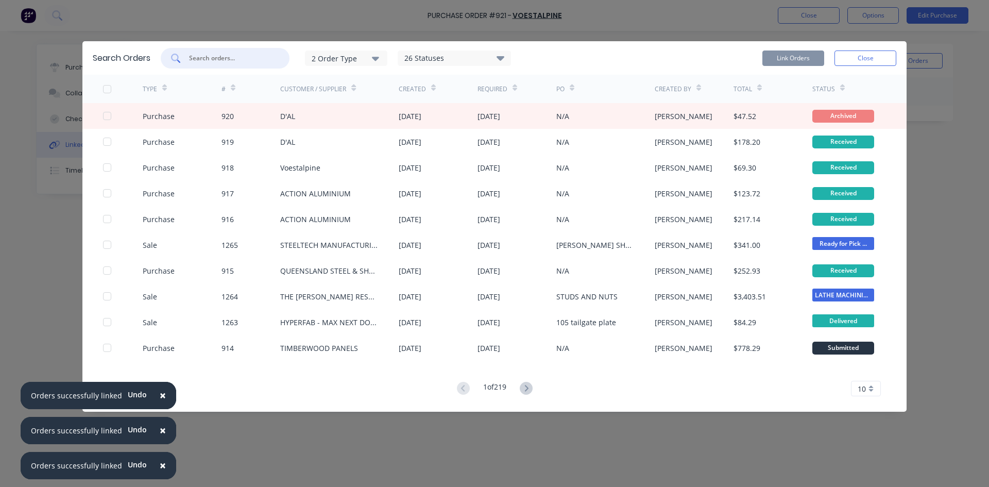
click at [224, 60] on input "text" at bounding box center [231, 58] width 86 height 10
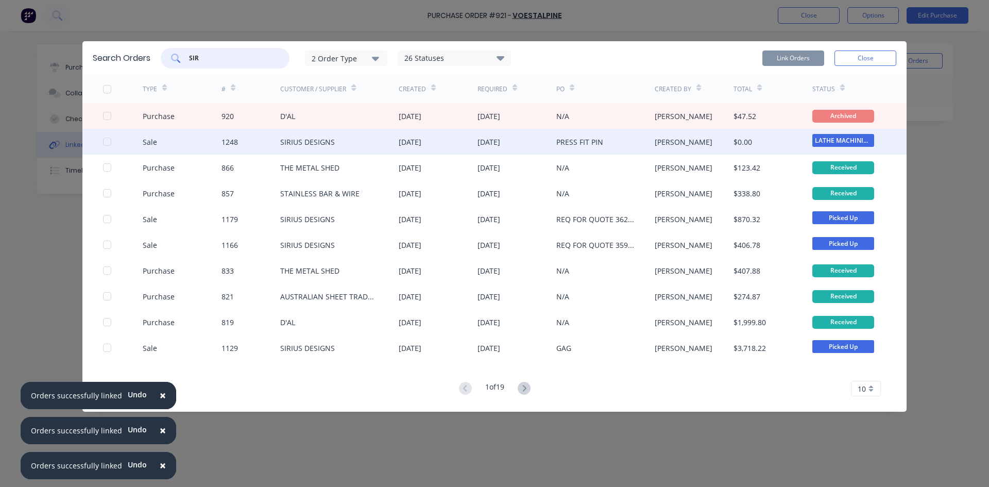
click at [104, 144] on div at bounding box center [107, 141] width 21 height 21
type input "SIR"
click at [788, 57] on button "Link Orders" at bounding box center [794, 58] width 62 height 15
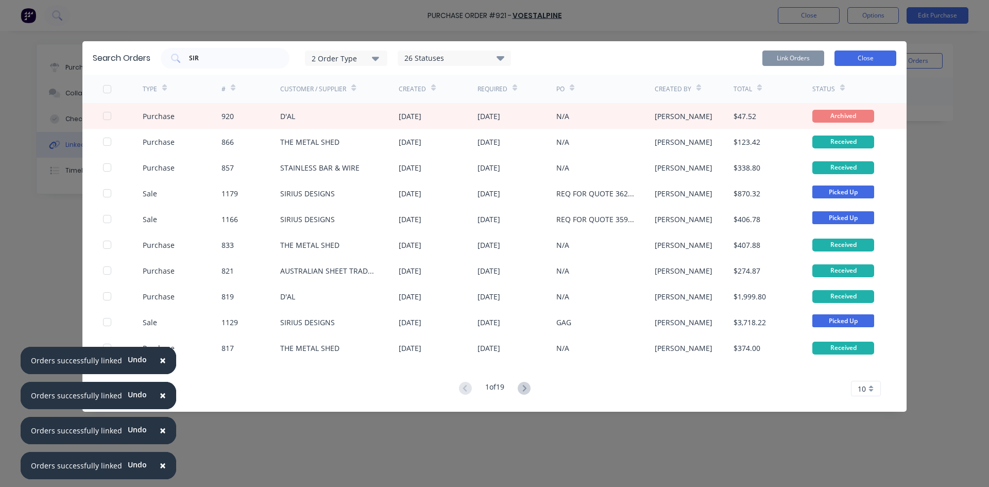
click at [857, 59] on button "Close" at bounding box center [866, 58] width 62 height 15
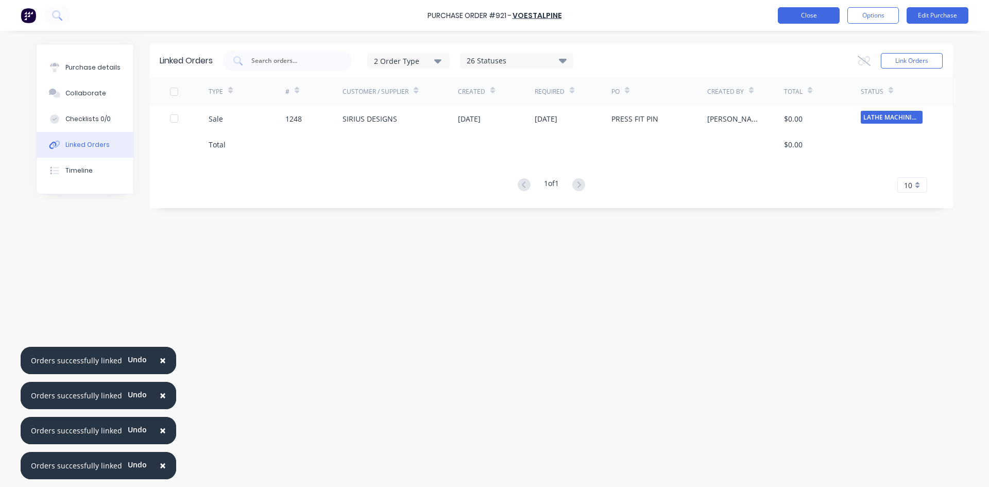
click at [817, 14] on button "Close" at bounding box center [809, 15] width 62 height 16
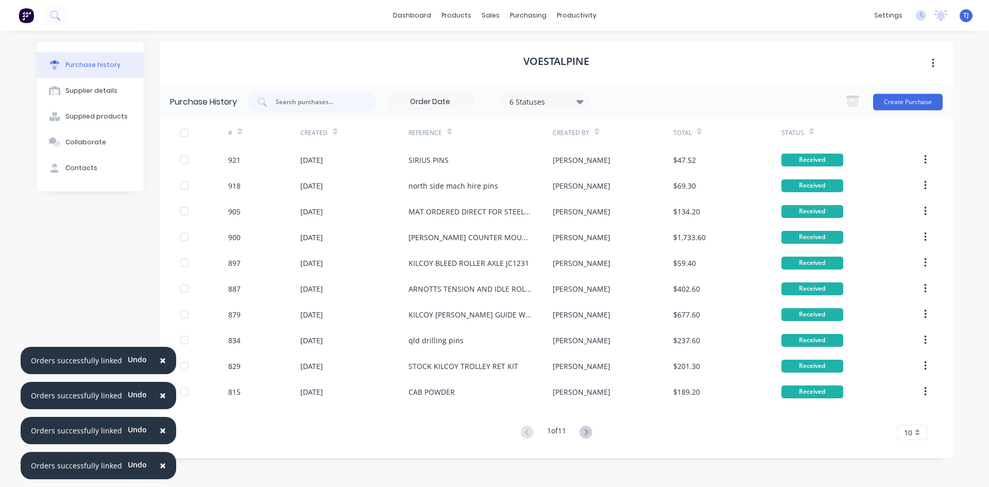
click at [914, 120] on div at bounding box center [926, 133] width 24 height 28
click at [914, 107] on button "Create Purchase" at bounding box center [909, 102] width 70 height 16
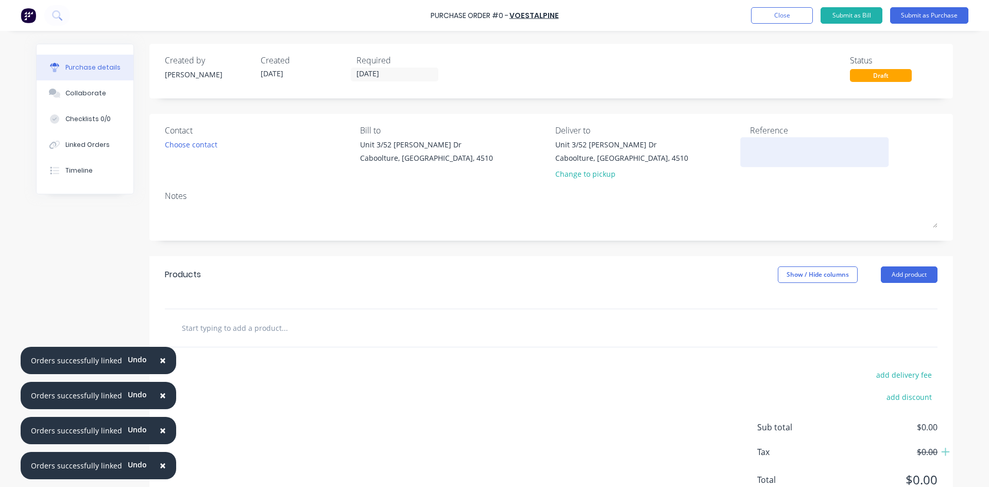
click at [750, 154] on div at bounding box center [814, 152] width 129 height 26
click at [750, 152] on textarea at bounding box center [814, 150] width 129 height 23
type textarea "SIRIUS PINS"
click at [886, 275] on button "Add product" at bounding box center [909, 274] width 57 height 16
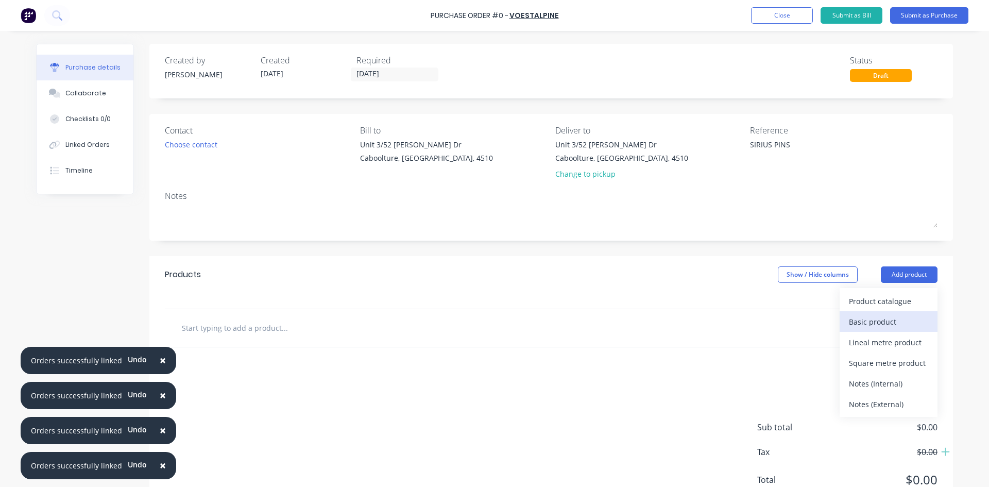
click at [876, 321] on div "Basic product" at bounding box center [888, 321] width 79 height 15
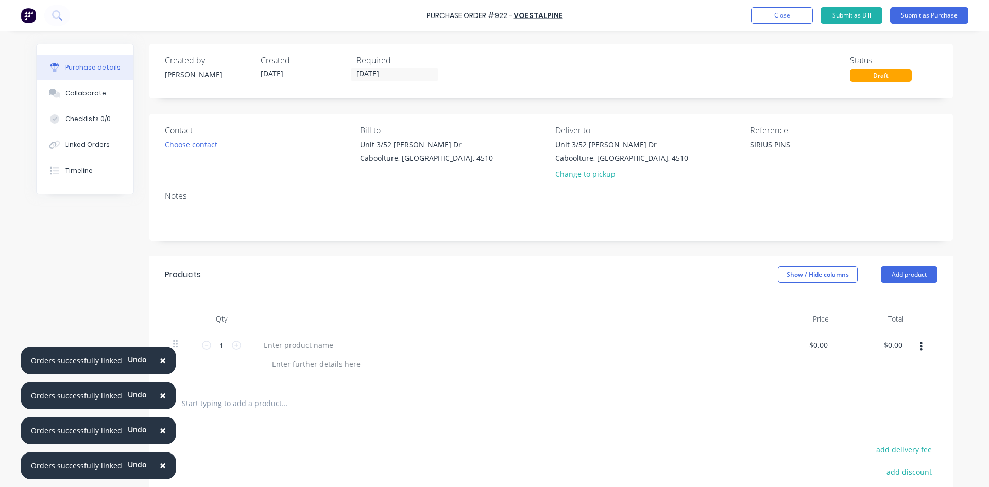
click at [342, 346] on div at bounding box center [505, 345] width 499 height 15
click at [318, 344] on div at bounding box center [299, 345] width 86 height 15
paste div
click at [811, 341] on div "0.00 0.00" at bounding box center [821, 345] width 20 height 15
click at [813, 345] on input "0.00" at bounding box center [821, 345] width 20 height 15
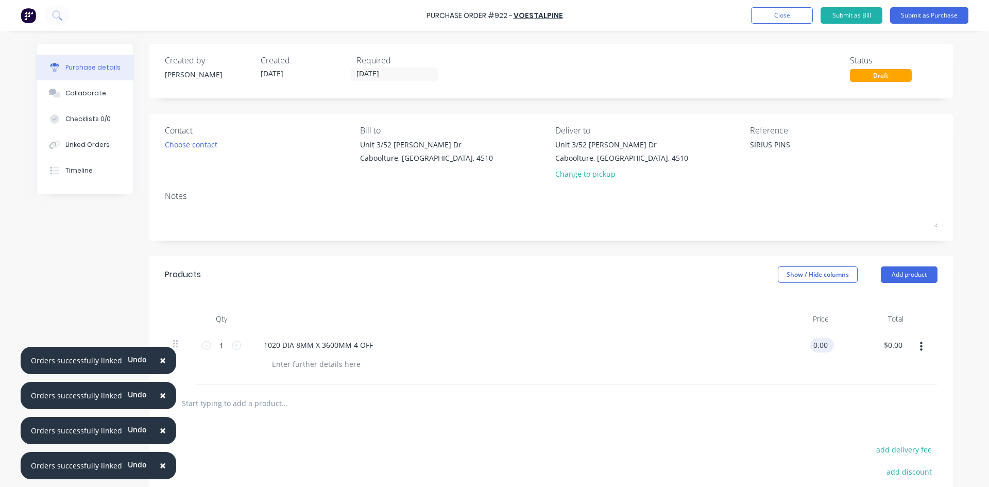
click at [813, 345] on input "0.00" at bounding box center [821, 345] width 20 height 15
type input "$43.20"
click at [934, 19] on button "Submit as Purchase" at bounding box center [930, 15] width 78 height 16
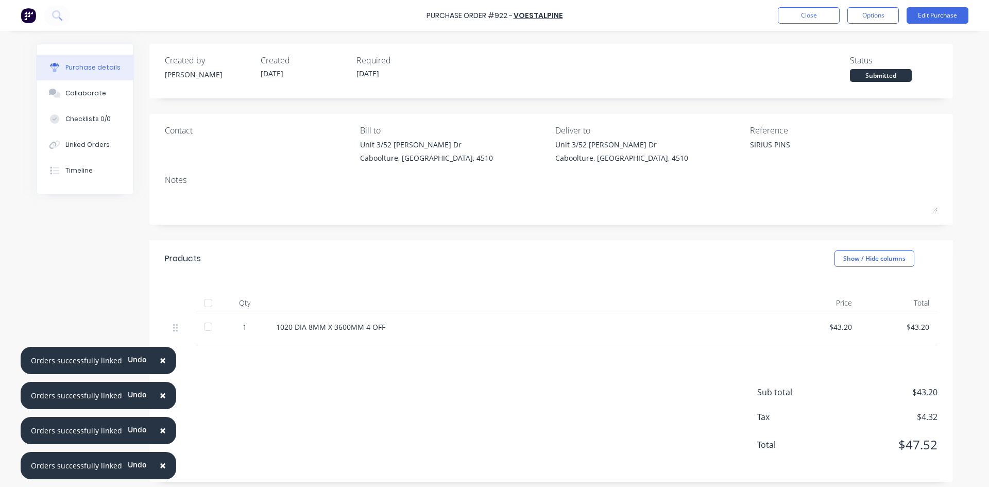
click at [204, 300] on div at bounding box center [208, 303] width 21 height 21
click at [85, 148] on div "Linked Orders" at bounding box center [87, 144] width 44 height 9
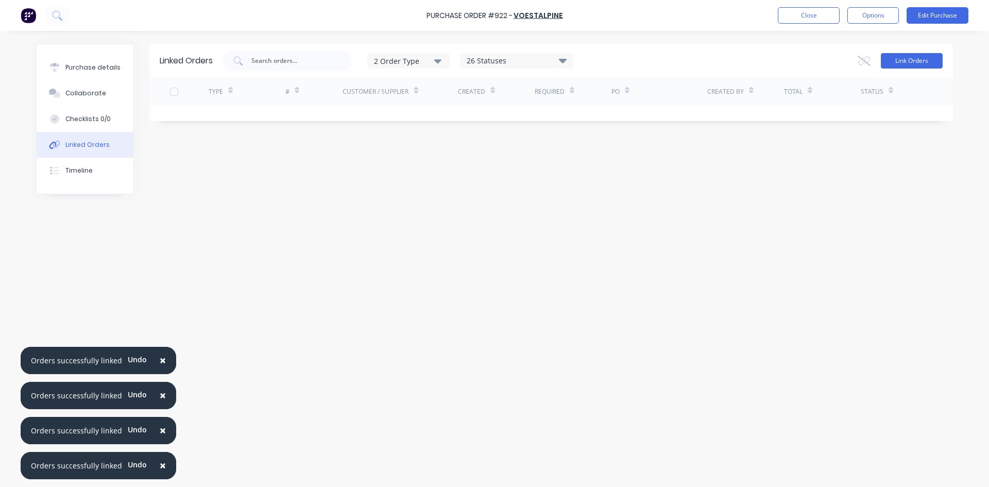
click at [916, 57] on button "Link Orders" at bounding box center [912, 60] width 62 height 15
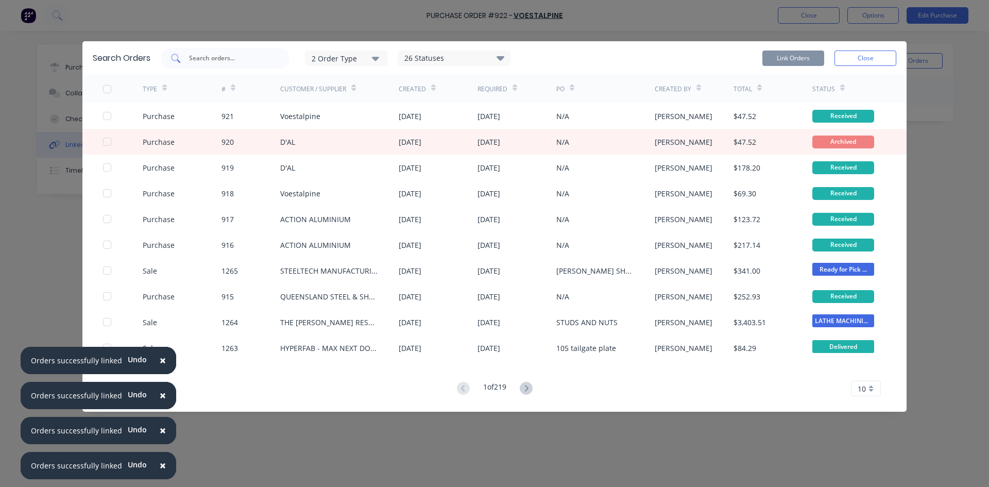
click at [234, 63] on input "text" at bounding box center [231, 58] width 86 height 10
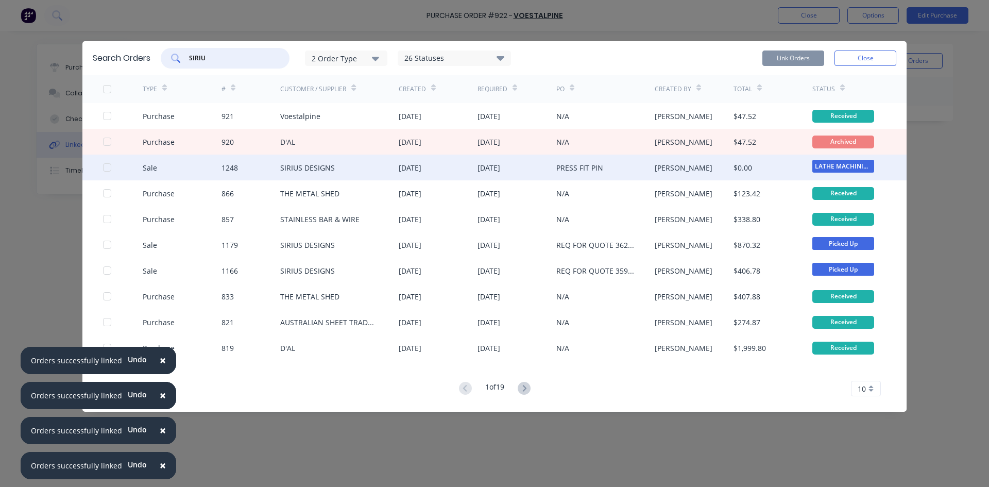
click at [111, 170] on div at bounding box center [123, 168] width 40 height 26
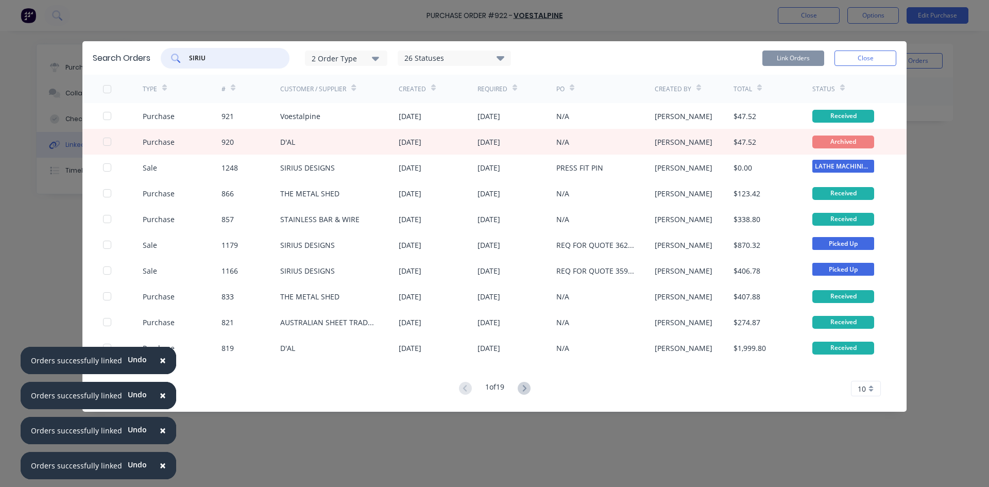
type input "SIRIU"
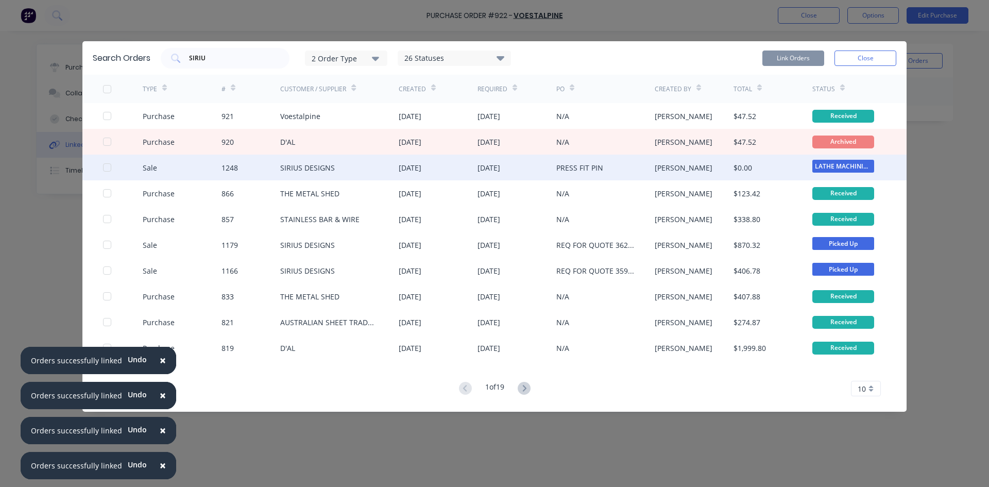
click at [106, 169] on div at bounding box center [107, 167] width 21 height 21
click at [790, 58] on button "Link Orders" at bounding box center [794, 58] width 62 height 15
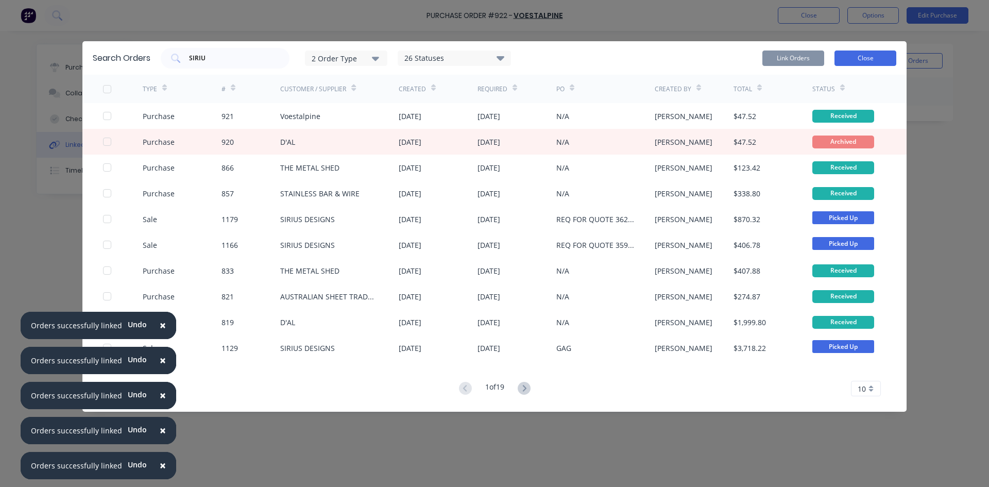
click at [883, 57] on button "Close" at bounding box center [866, 58] width 62 height 15
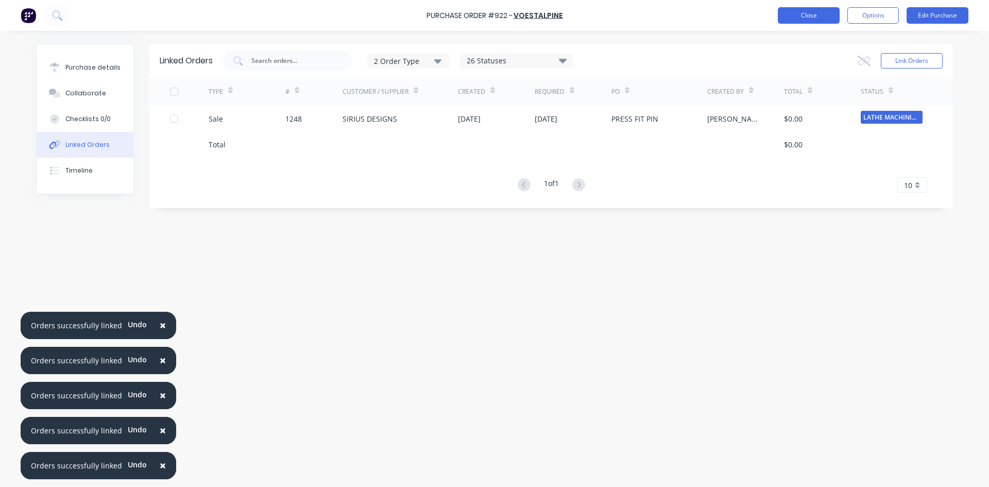
click at [817, 19] on button "Close" at bounding box center [809, 15] width 62 height 16
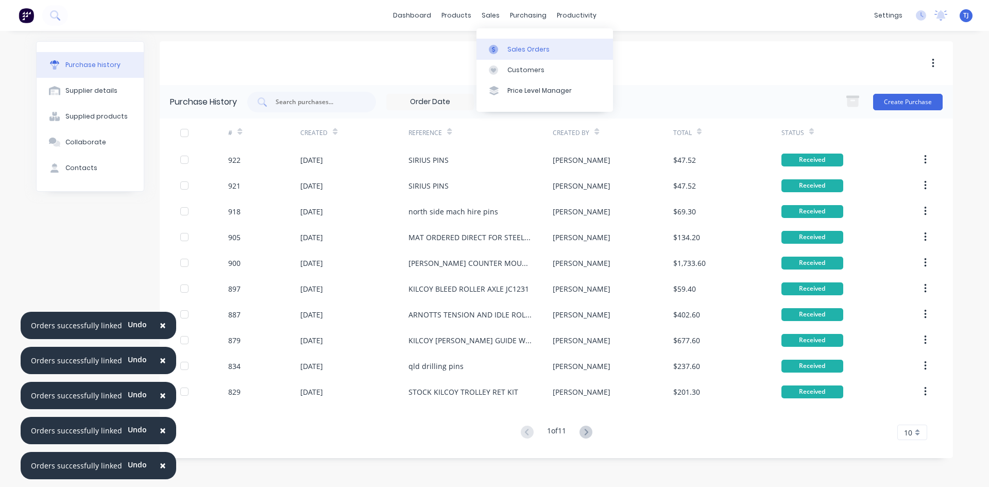
click at [516, 53] on div "Sales Orders" at bounding box center [529, 49] width 42 height 9
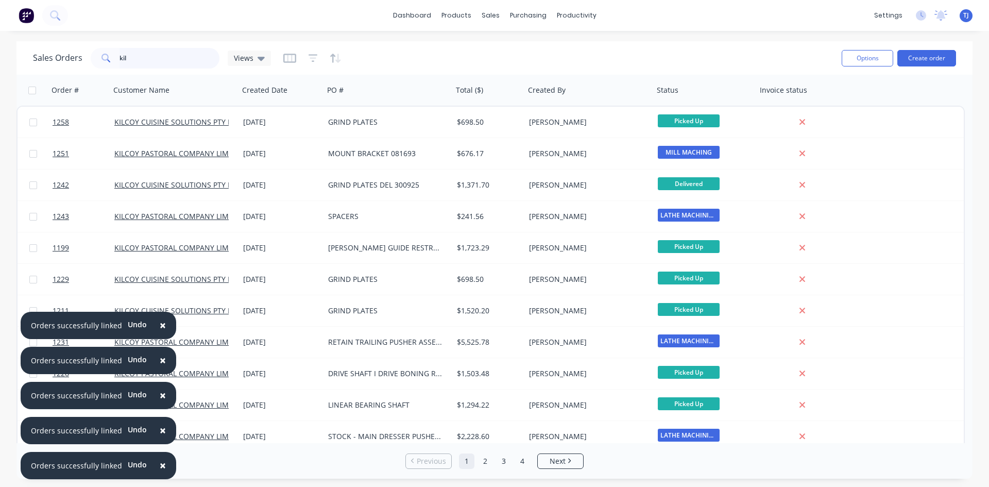
click at [130, 63] on input "kil" at bounding box center [170, 58] width 100 height 21
type input "k"
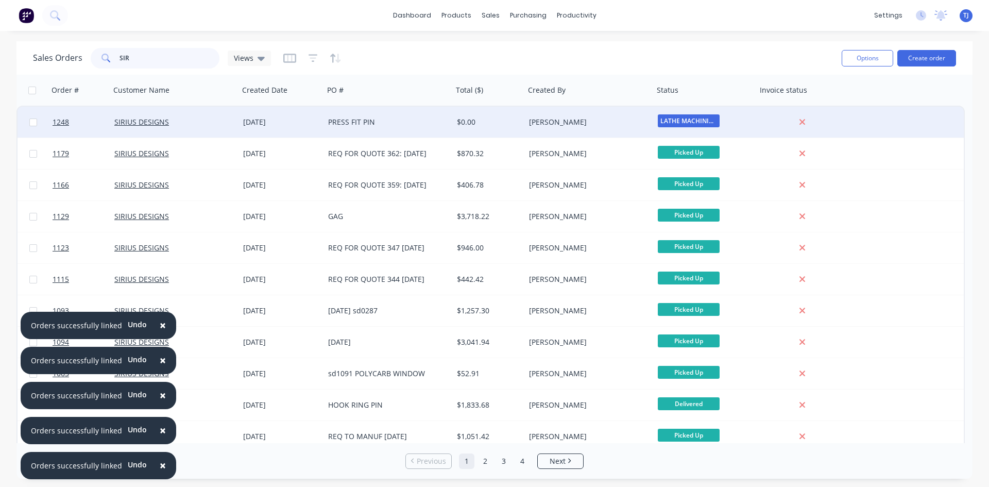
type input "SIR"
click at [322, 124] on div "[DATE]" at bounding box center [281, 122] width 85 height 31
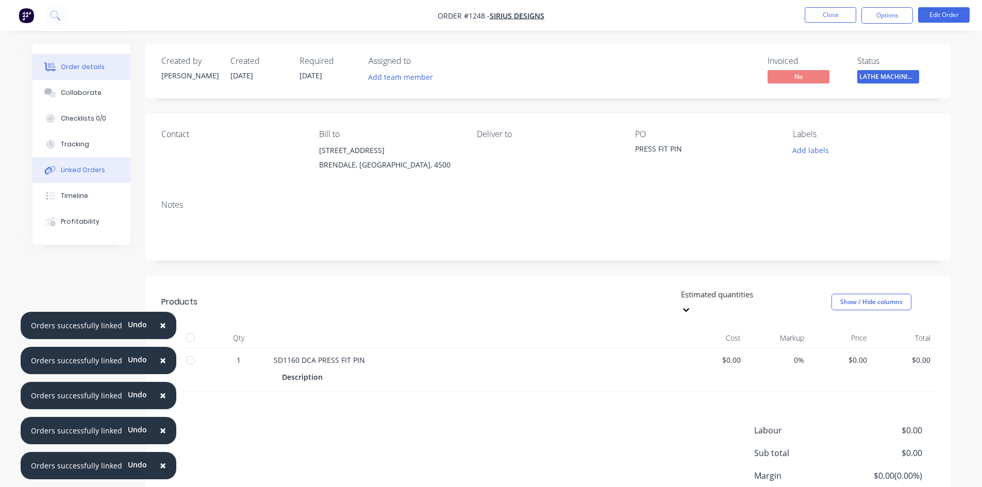
click at [78, 171] on div "Linked Orders" at bounding box center [83, 169] width 44 height 9
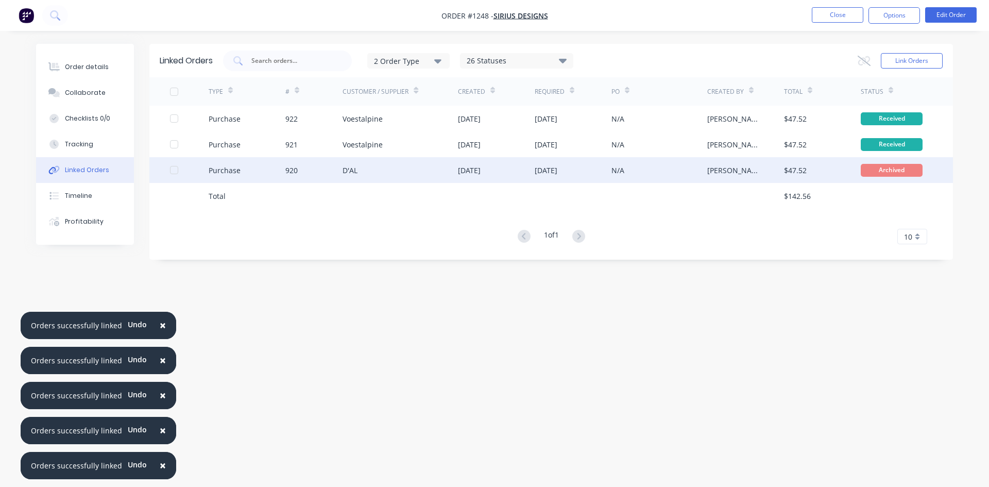
click at [172, 171] on div at bounding box center [174, 170] width 21 height 21
click at [888, 16] on button "Options" at bounding box center [895, 15] width 52 height 16
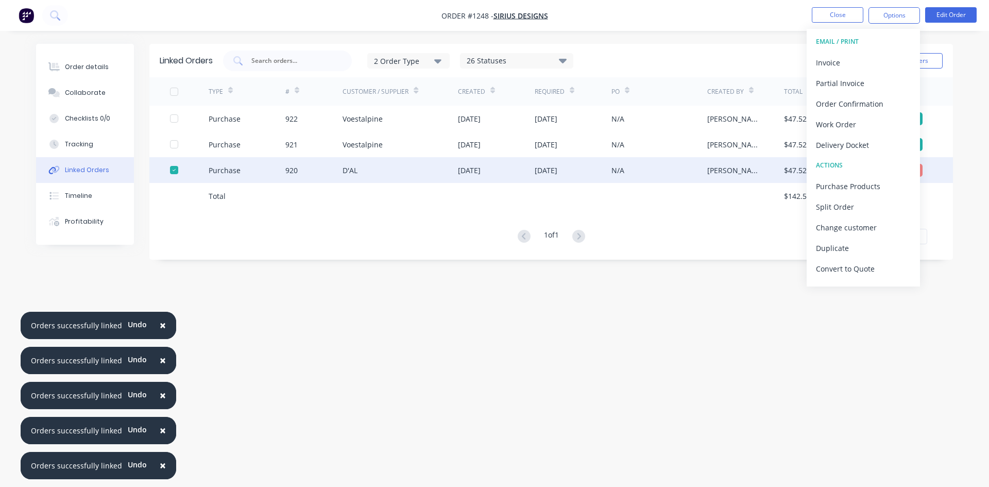
click at [707, 339] on div "Linked Orders 2 Order Type 26 Statuses Sales Order Status All Archived Draft Qu…" at bounding box center [494, 224] width 917 height 360
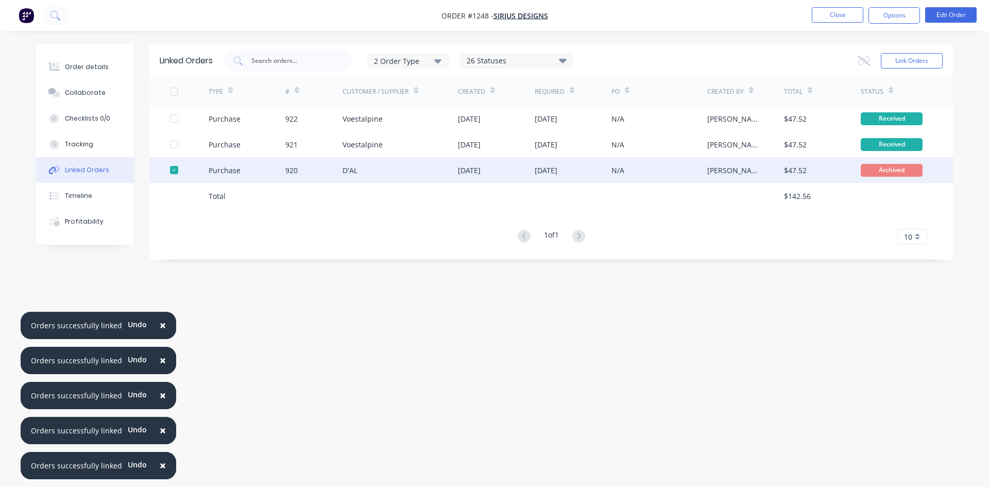
click at [174, 166] on div at bounding box center [174, 170] width 21 height 21
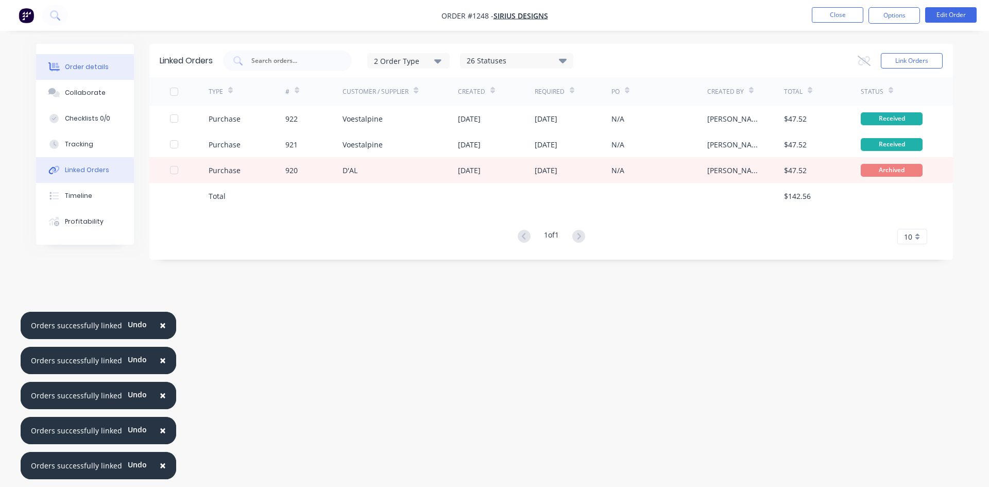
click at [90, 63] on div "Order details" at bounding box center [87, 66] width 44 height 9
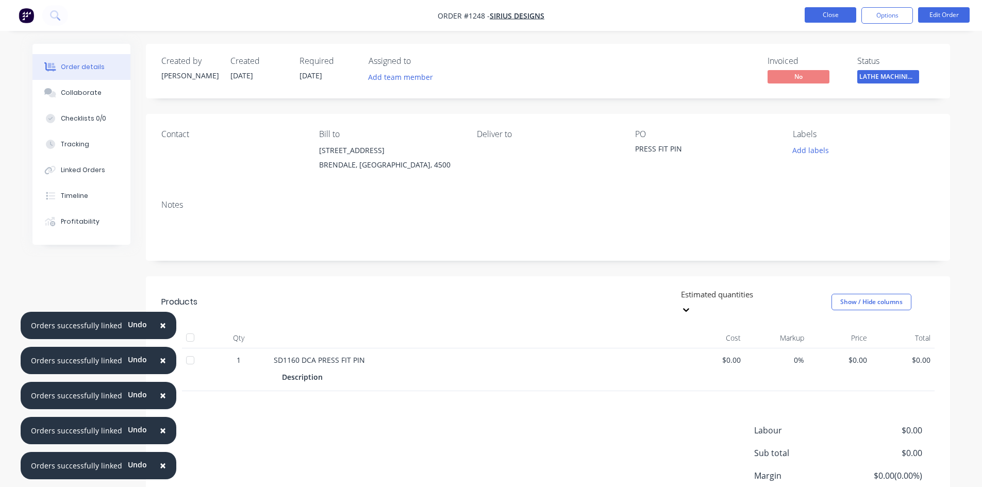
click at [836, 16] on button "Close" at bounding box center [830, 14] width 52 height 15
